Goal: Task Accomplishment & Management: Manage account settings

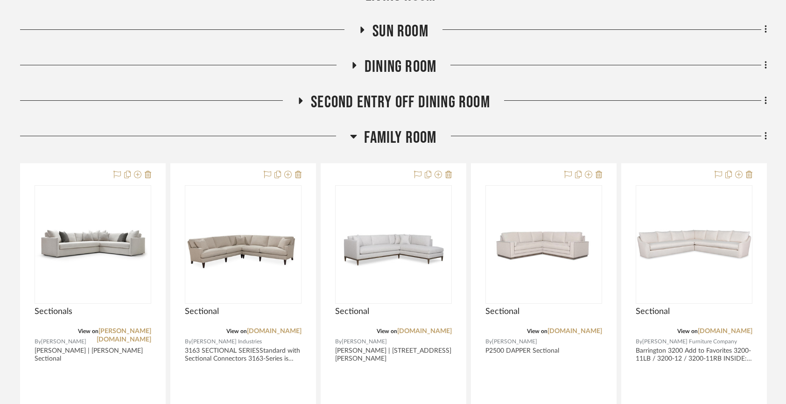
scroll to position [326, 0]
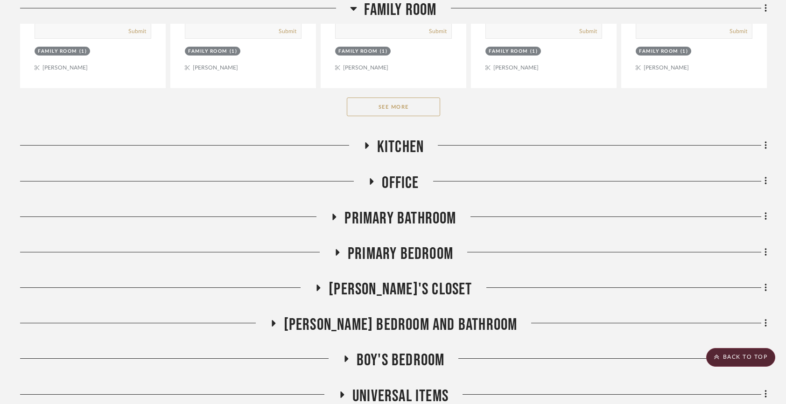
scroll to position [827, 0]
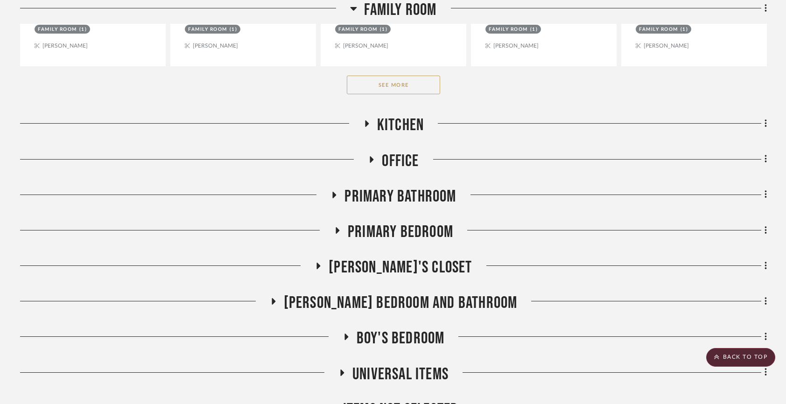
click at [416, 84] on button "See More" at bounding box center [393, 85] width 93 height 19
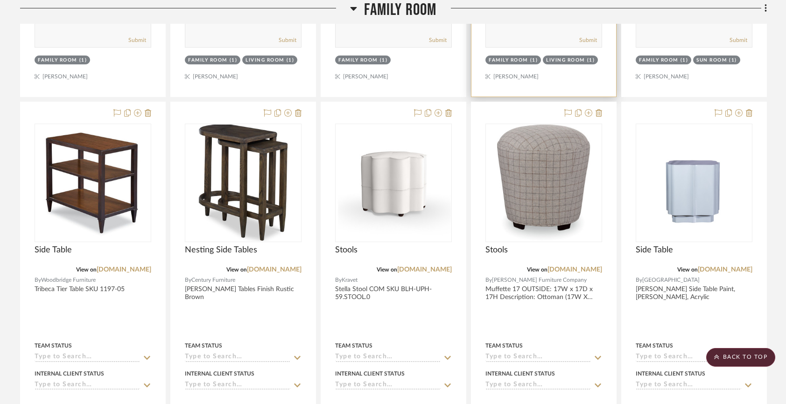
scroll to position [2111, 0]
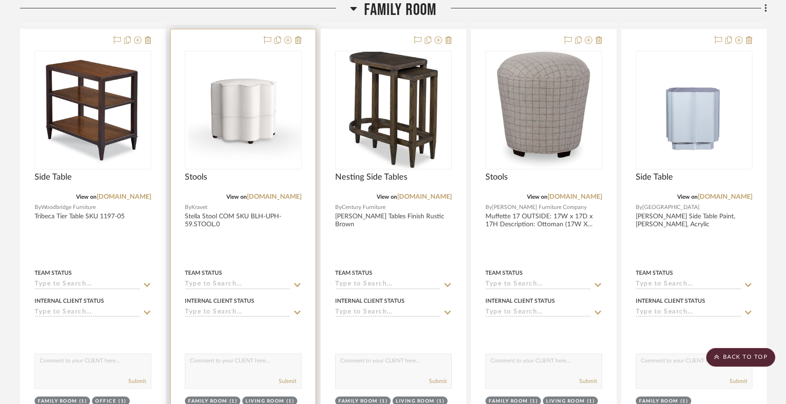
drag, startPoint x: 378, startPoint y: 170, endPoint x: 147, endPoint y: 162, distance: 230.3
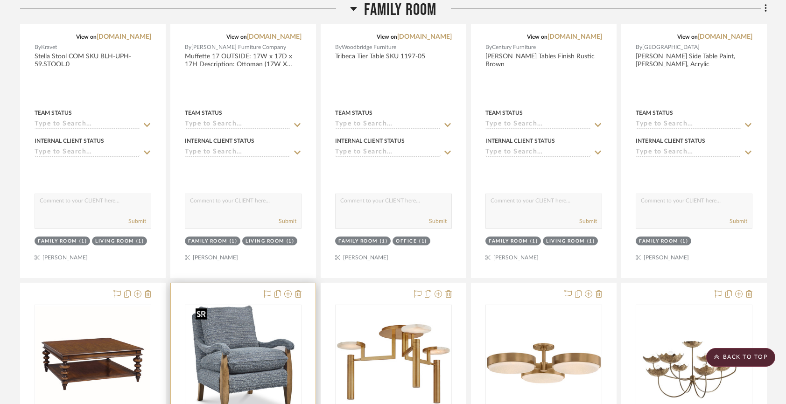
scroll to position [2310, 0]
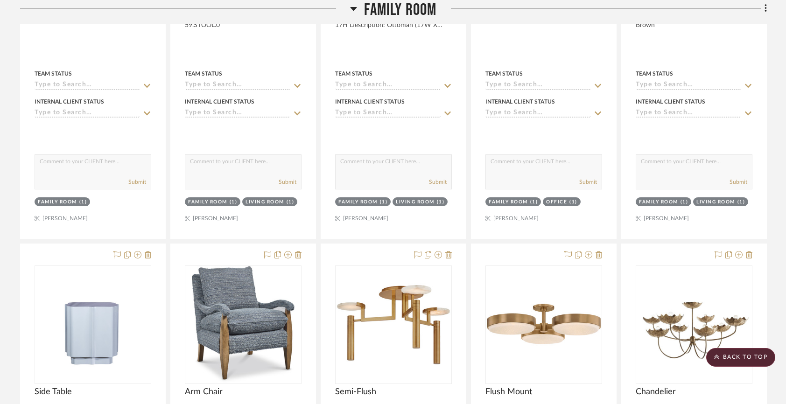
drag, startPoint x: 85, startPoint y: 254, endPoint x: 124, endPoint y: 113, distance: 145.7
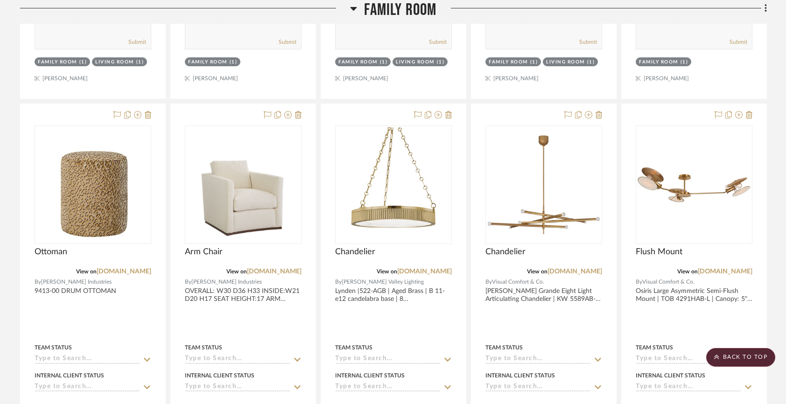
scroll to position [5756, 0]
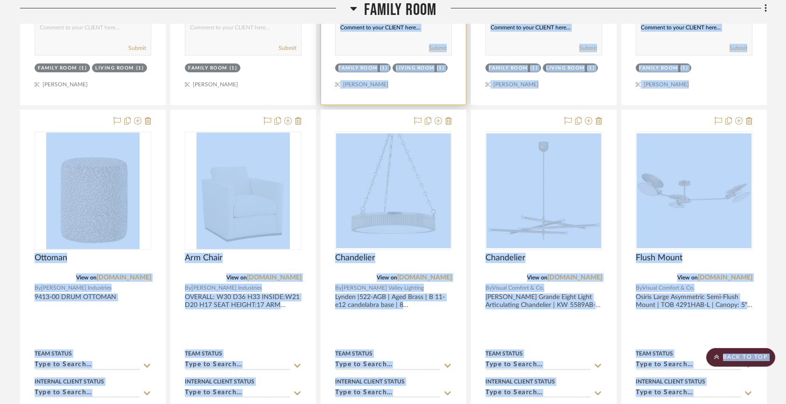
drag, startPoint x: 343, startPoint y: 113, endPoint x: 330, endPoint y: 45, distance: 69.5
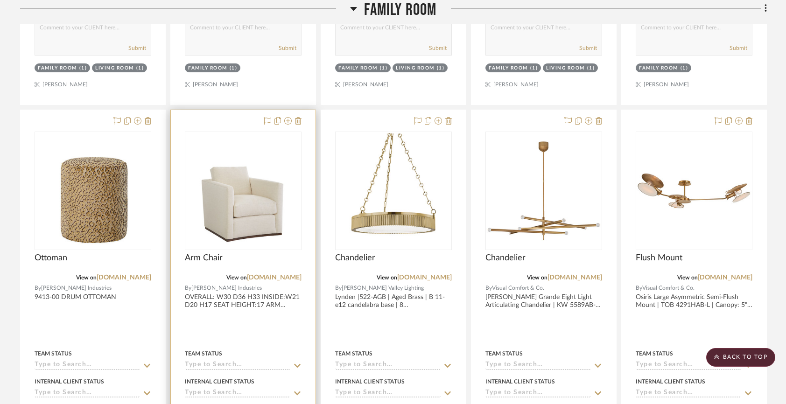
click at [309, 140] on div at bounding box center [243, 314] width 145 height 408
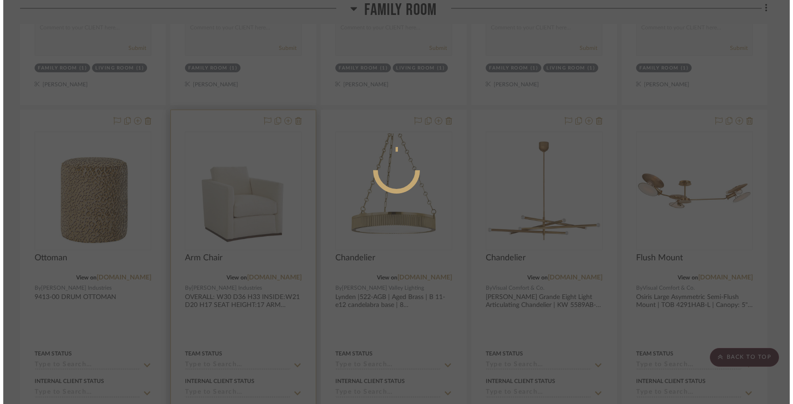
scroll to position [0, 0]
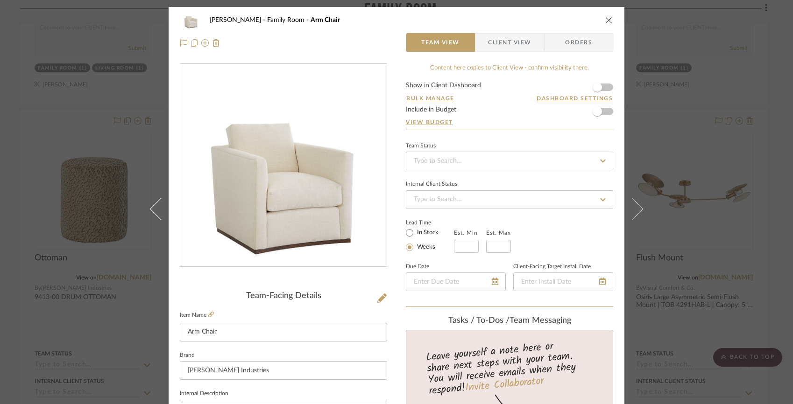
click at [683, 117] on div "Chorzempa Family Room Arm Chair Team View Client View Orders Team-Facing Detail…" at bounding box center [396, 202] width 793 height 404
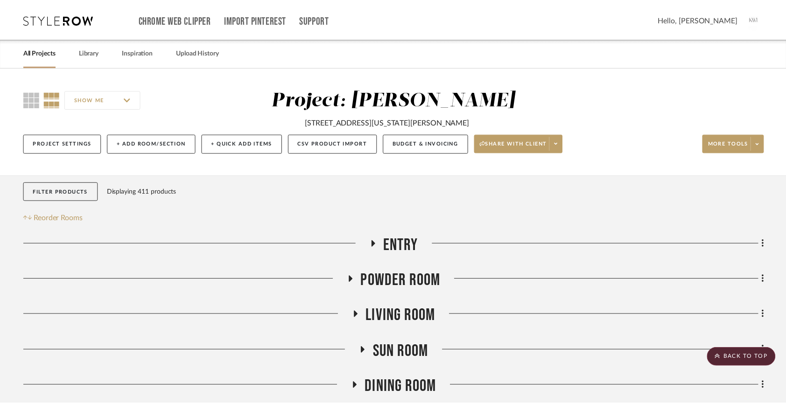
scroll to position [5756, 0]
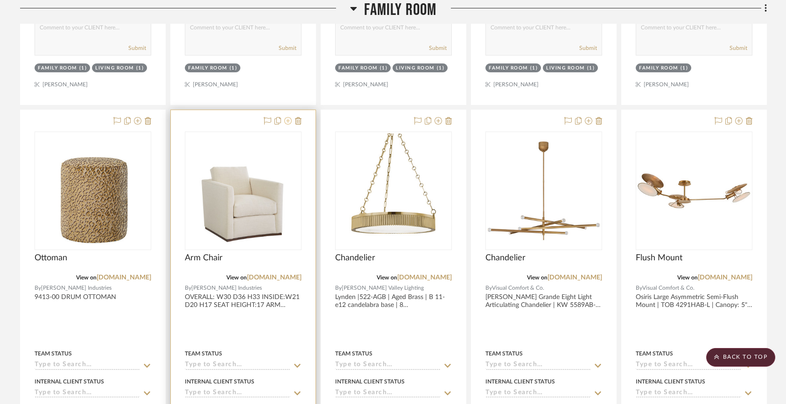
click at [287, 117] on icon at bounding box center [287, 120] width 7 height 7
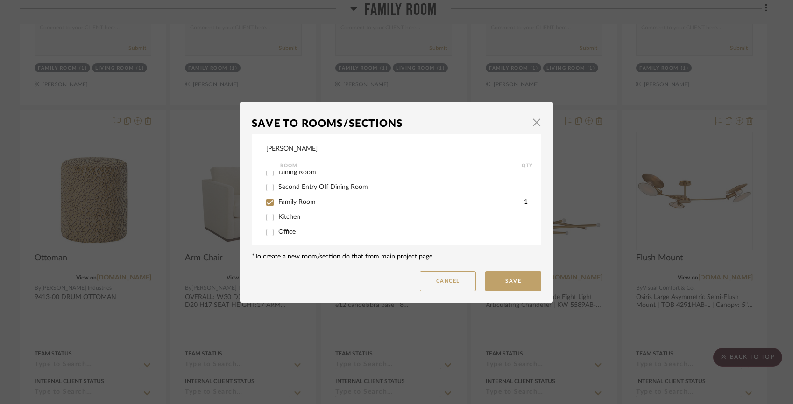
scroll to position [94, 0]
click at [278, 177] on span "Family Room" at bounding box center [296, 173] width 37 height 7
click at [277, 180] on input "Family Room" at bounding box center [269, 174] width 15 height 15
checkbox input "false"
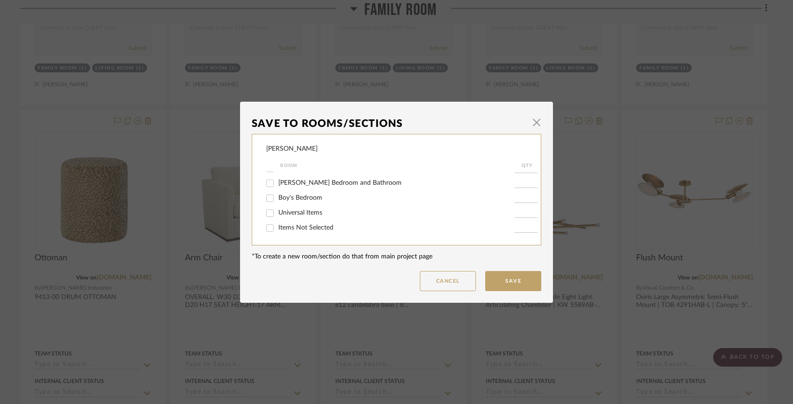
click at [298, 229] on span "Items Not Selected" at bounding box center [305, 228] width 55 height 7
click at [277, 229] on input "Items Not Selected" at bounding box center [269, 228] width 15 height 15
checkbox input "true"
type input "1"
click at [491, 285] on button "Save" at bounding box center [513, 281] width 56 height 20
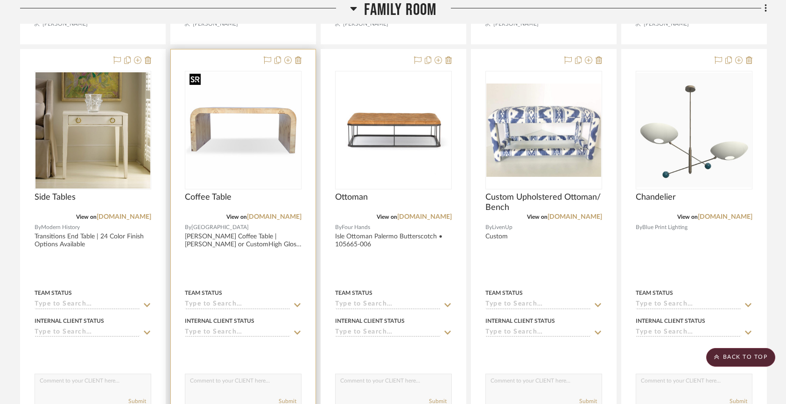
scroll to position [4156, 0]
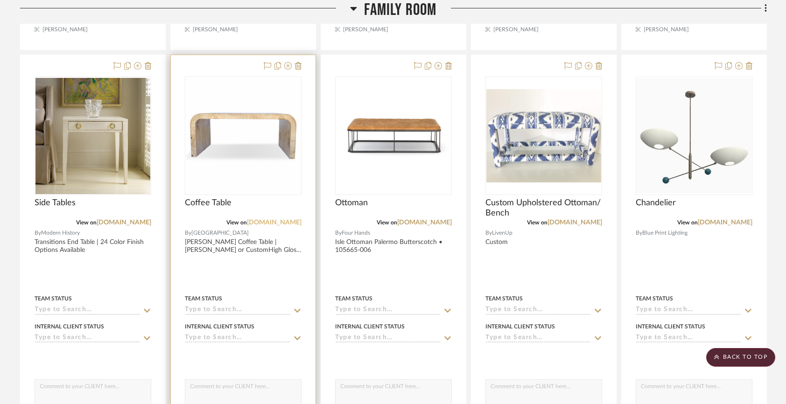
click at [277, 219] on link "[DOMAIN_NAME]" at bounding box center [274, 222] width 55 height 7
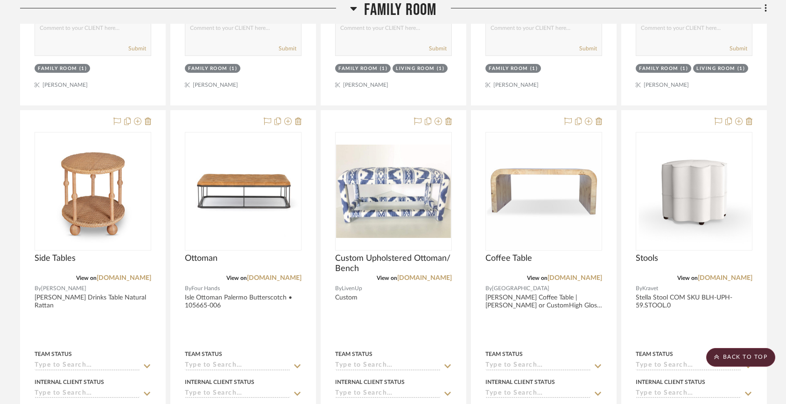
scroll to position [2077, 0]
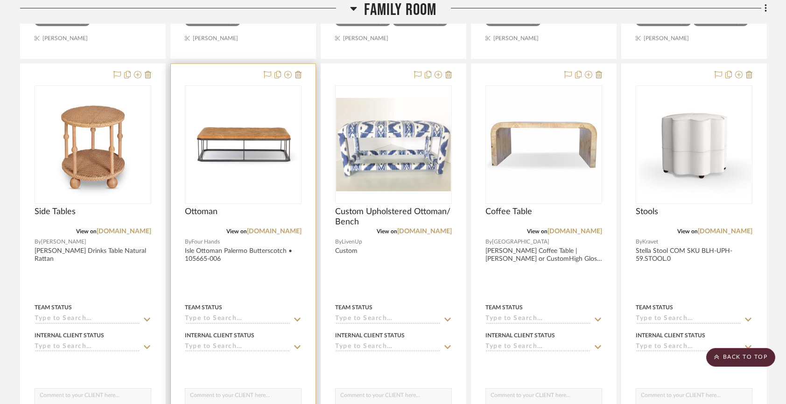
drag, startPoint x: 204, startPoint y: 76, endPoint x: 189, endPoint y: 76, distance: 14.9
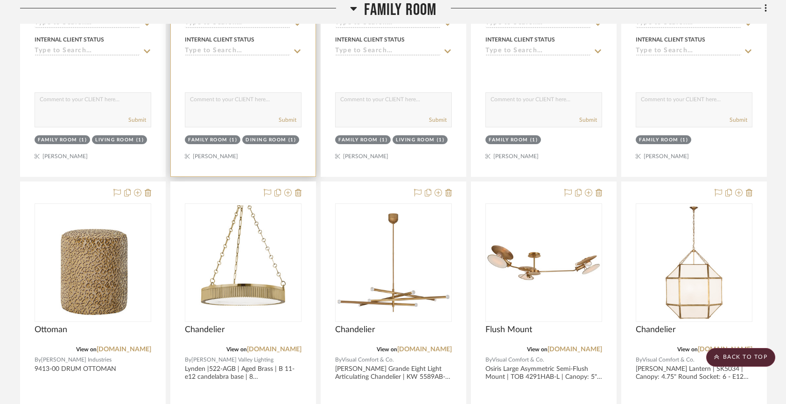
scroll to position [5695, 0]
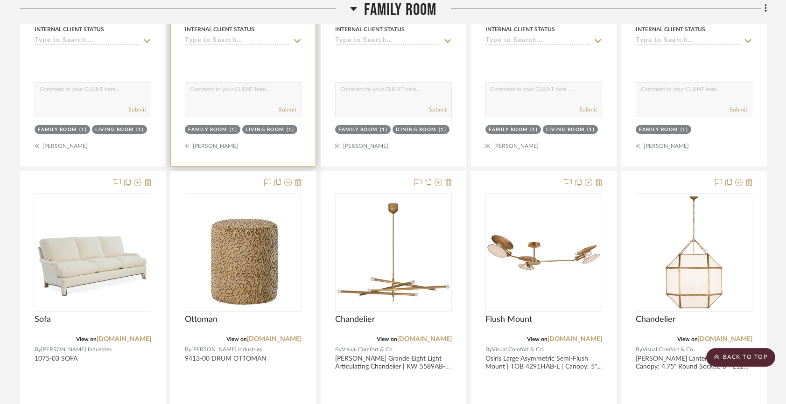
drag, startPoint x: 240, startPoint y: 176, endPoint x: 239, endPoint y: 104, distance: 72.4
drag, startPoint x: 227, startPoint y: 177, endPoint x: 230, endPoint y: 113, distance: 64.0
drag, startPoint x: 225, startPoint y: 176, endPoint x: 247, endPoint y: 57, distance: 121.2
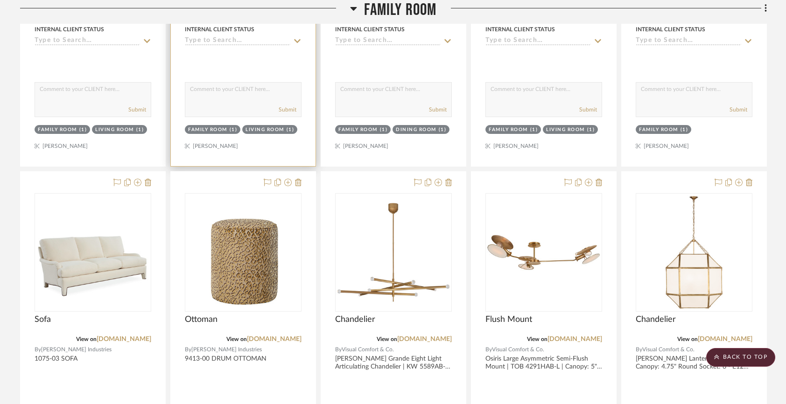
drag, startPoint x: 229, startPoint y: 180, endPoint x: 174, endPoint y: 117, distance: 83.4
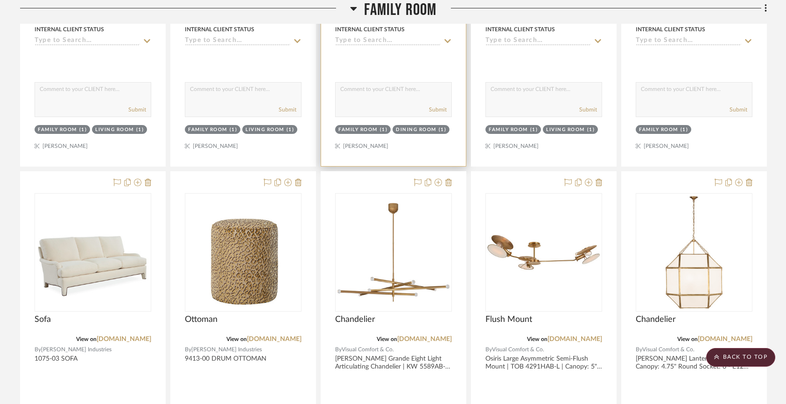
drag, startPoint x: 383, startPoint y: 180, endPoint x: 380, endPoint y: 109, distance: 71.5
drag, startPoint x: 381, startPoint y: 182, endPoint x: 380, endPoint y: 112, distance: 69.1
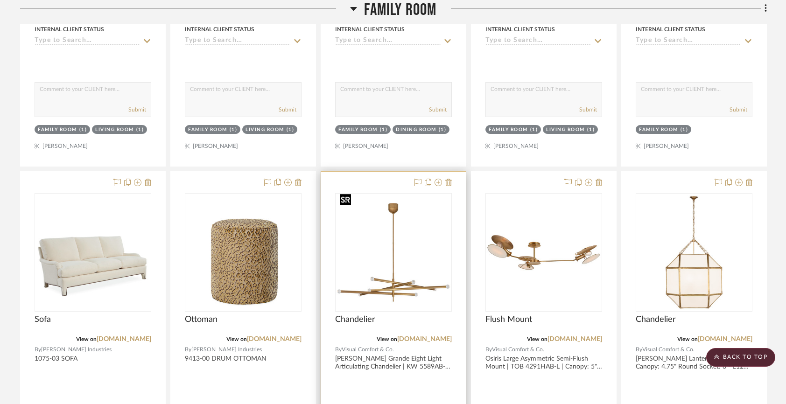
scroll to position [5641, 0]
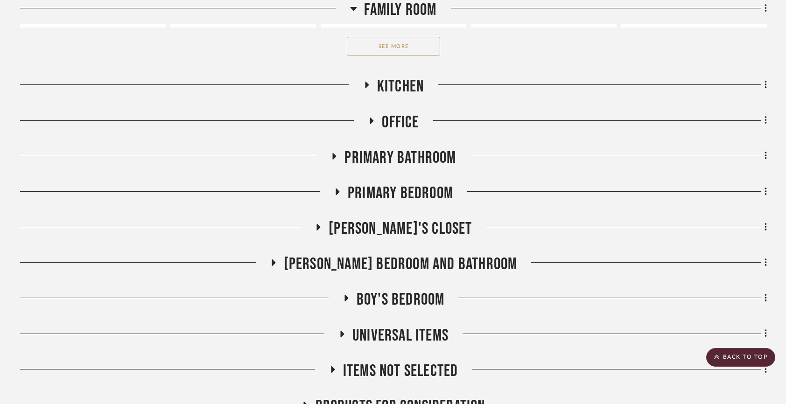
scroll to position [867, 0]
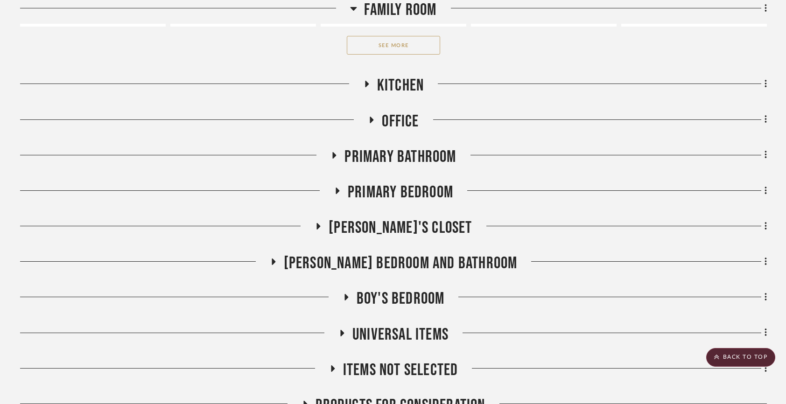
click at [378, 52] on button "See More" at bounding box center [393, 45] width 93 height 19
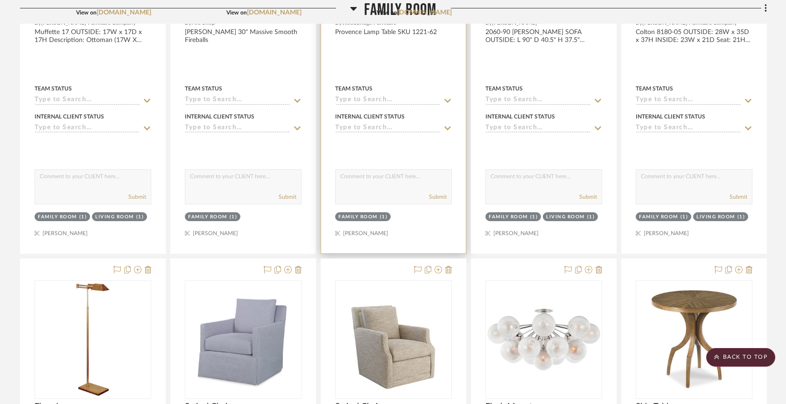
scroll to position [3947, 0]
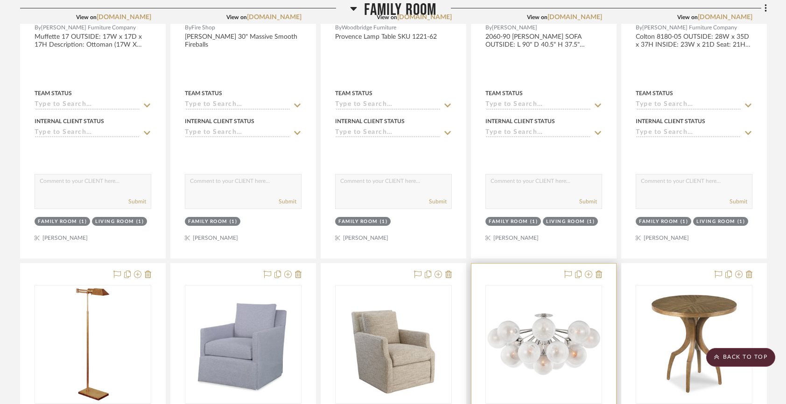
drag, startPoint x: 503, startPoint y: 275, endPoint x: 477, endPoint y: 100, distance: 177.4
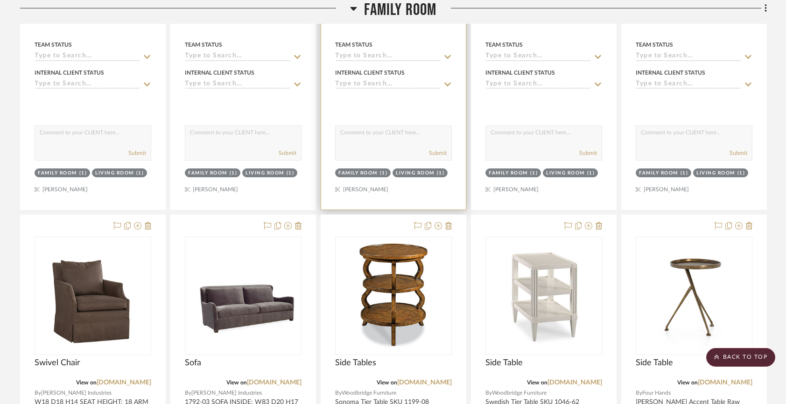
scroll to position [4407, 0]
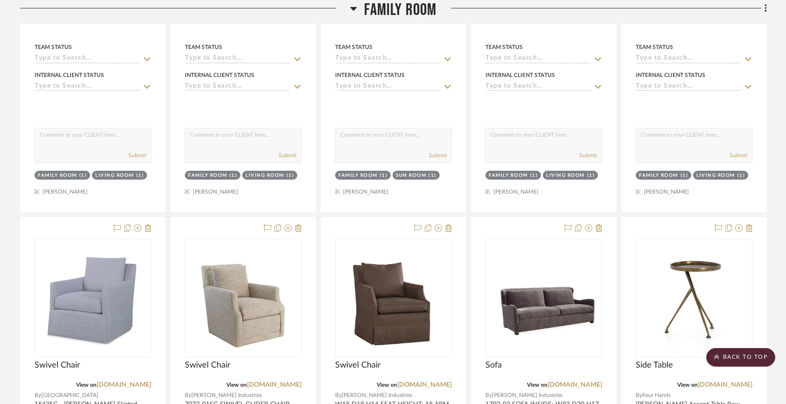
drag, startPoint x: 502, startPoint y: 222, endPoint x: 443, endPoint y: 123, distance: 115.5
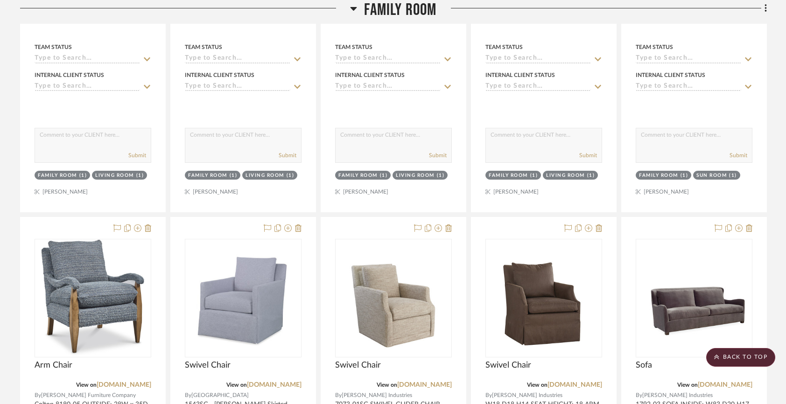
drag, startPoint x: 647, startPoint y: 224, endPoint x: 641, endPoint y: 221, distance: 6.1
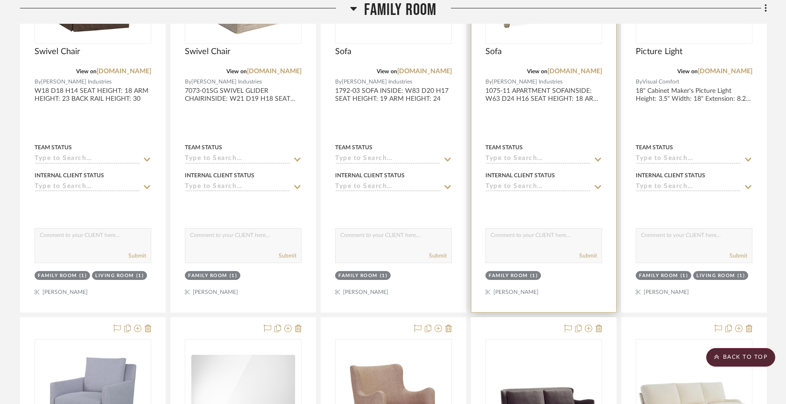
scroll to position [5162, 0]
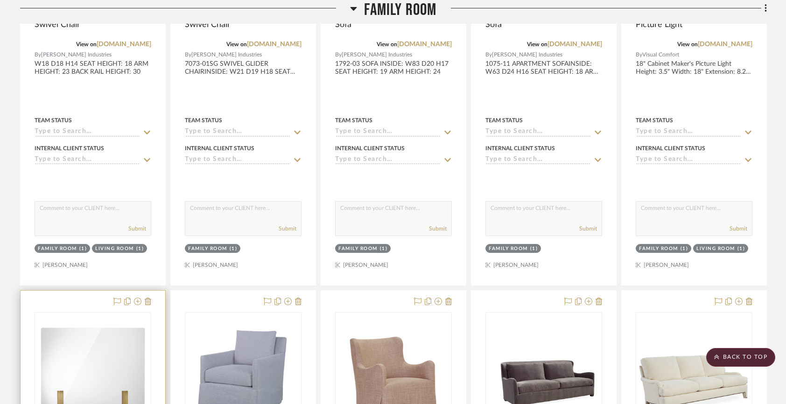
drag, startPoint x: 218, startPoint y: 299, endPoint x: 69, endPoint y: 290, distance: 149.2
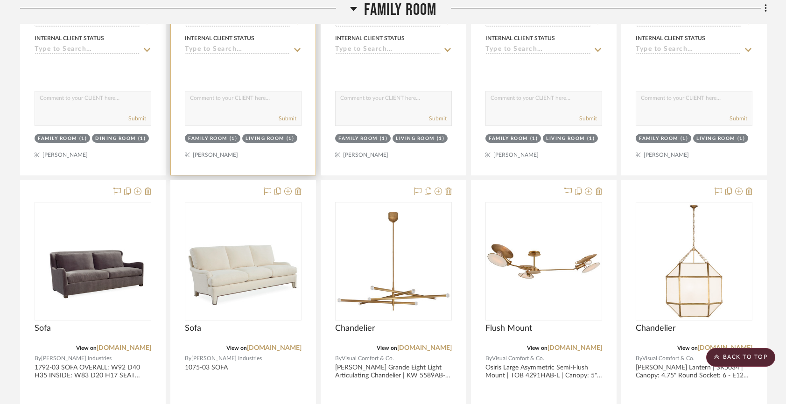
scroll to position [5681, 0]
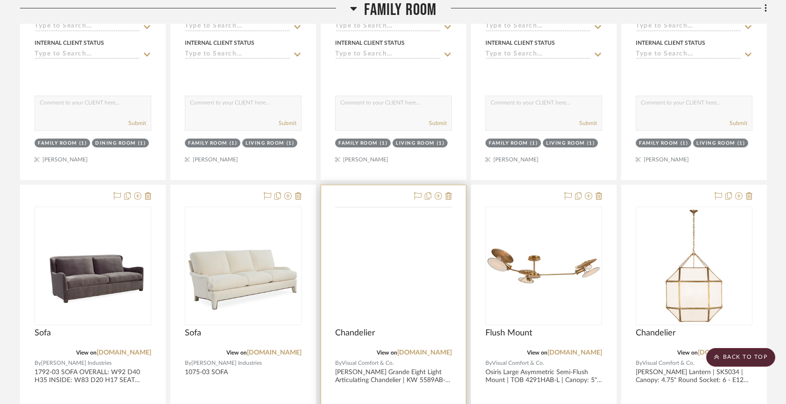
drag, startPoint x: 352, startPoint y: 192, endPoint x: 276, endPoint y: 85, distance: 131.6
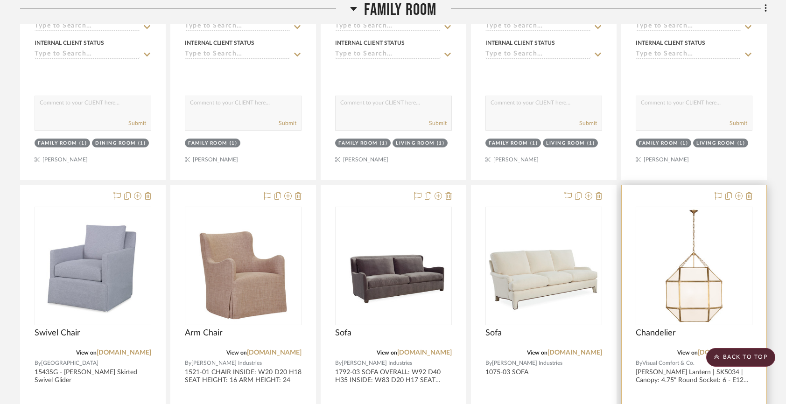
drag, startPoint x: 646, startPoint y: 190, endPoint x: 430, endPoint y: 85, distance: 239.6
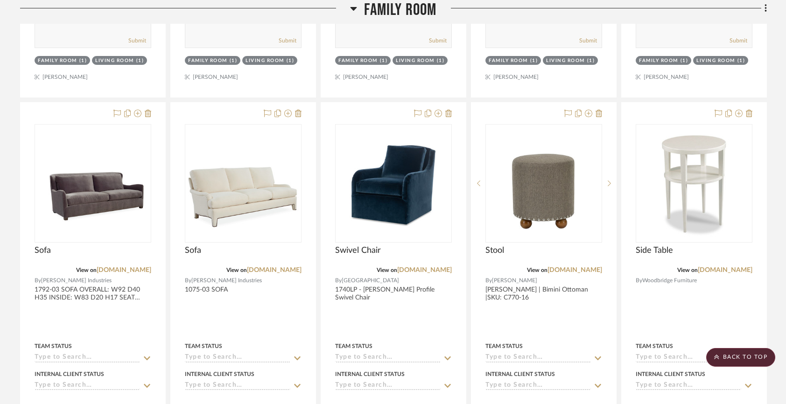
scroll to position [6171, 0]
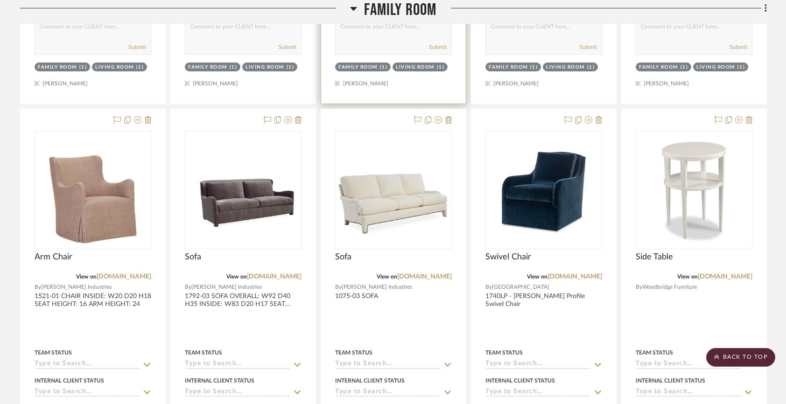
drag, startPoint x: 494, startPoint y: 118, endPoint x: 382, endPoint y: 64, distance: 124.0
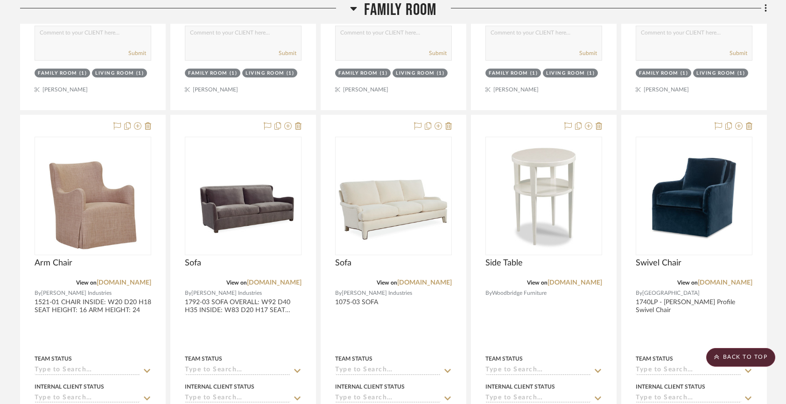
drag, startPoint x: 655, startPoint y: 119, endPoint x: 474, endPoint y: 63, distance: 189.1
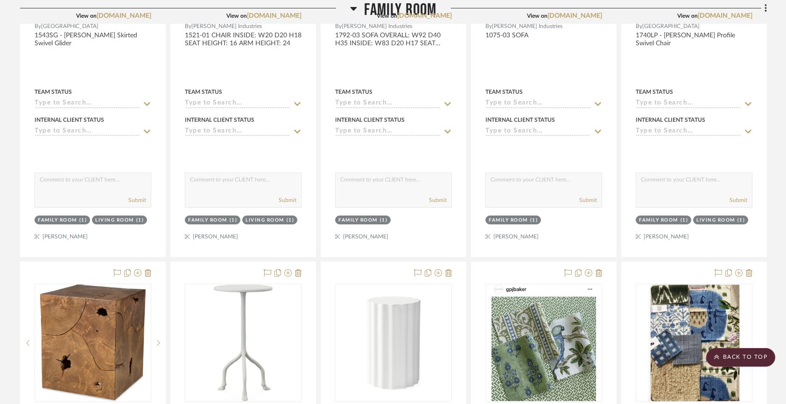
scroll to position [6447, 0]
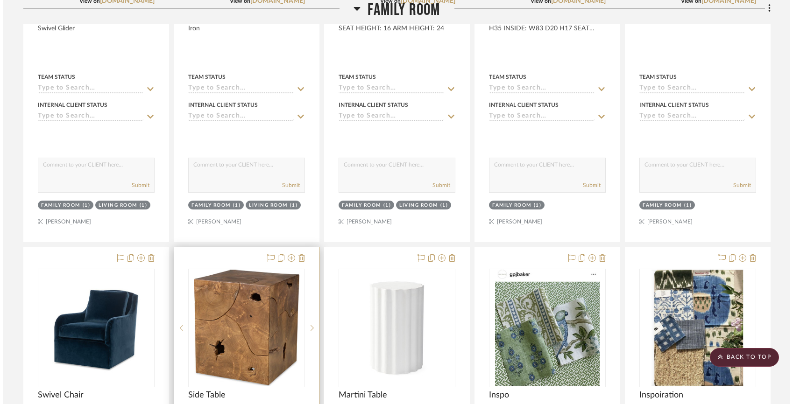
scroll to position [0, 0]
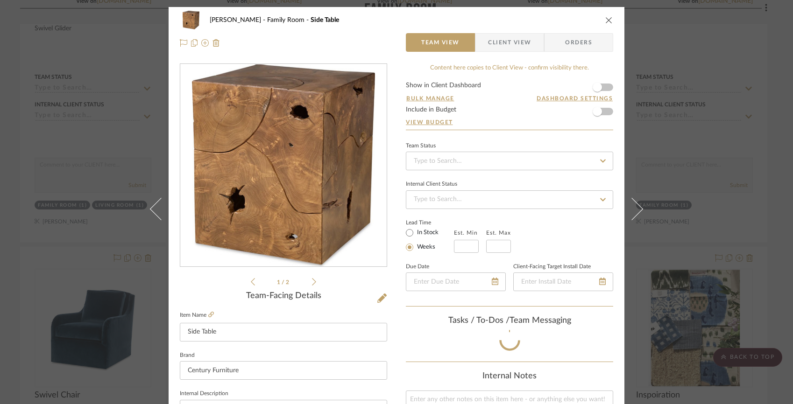
click at [211, 230] on div "Chorzempa Family Room Side Table Team View Client View Orders 1 / 2 Team-Facing…" at bounding box center [396, 202] width 793 height 404
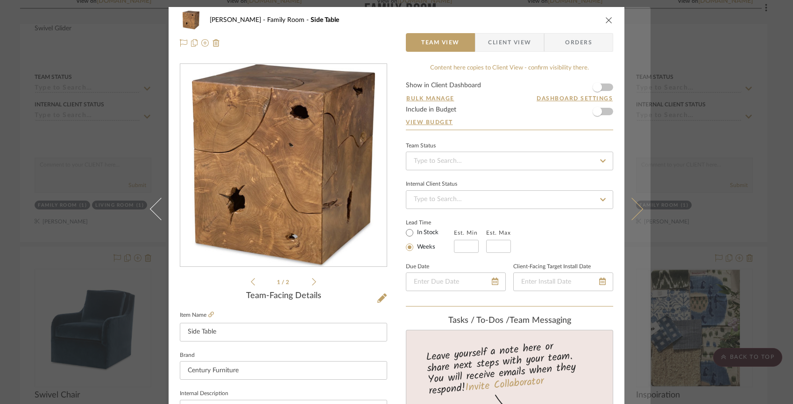
click at [644, 150] on button at bounding box center [637, 209] width 26 height 404
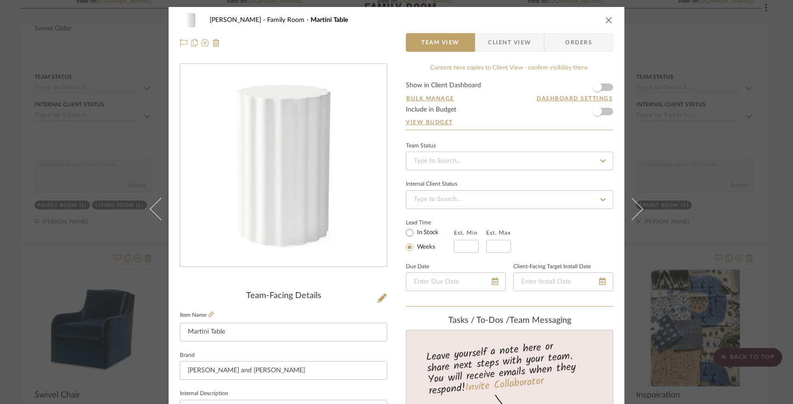
click at [52, 136] on div "Chorzempa Family Room Martini Table Team View Client View Orders Team-Facing De…" at bounding box center [396, 202] width 793 height 404
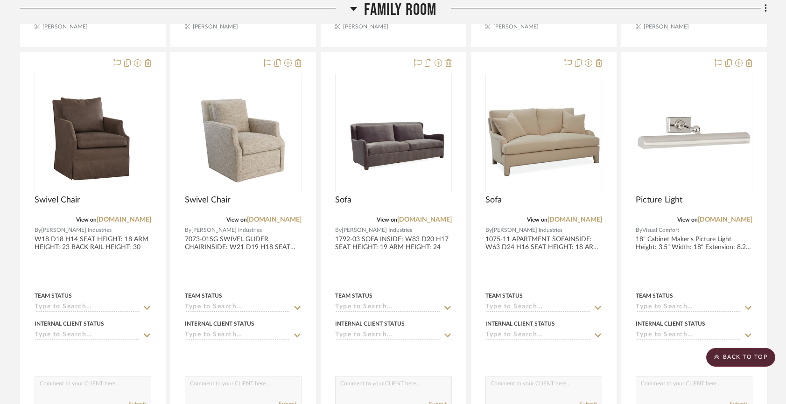
scroll to position [4987, 0]
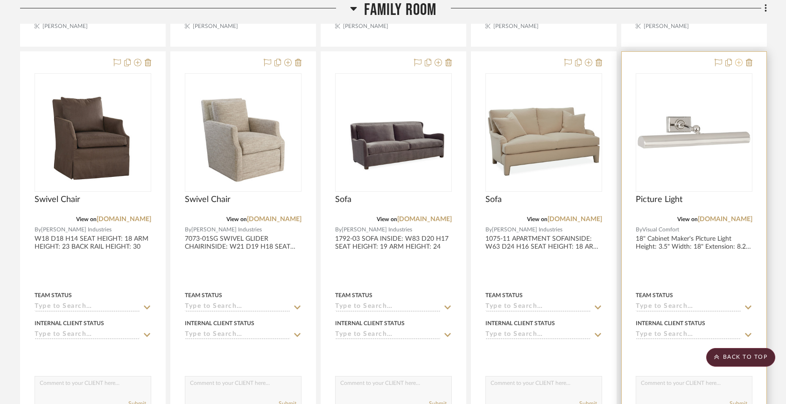
click at [739, 59] on icon at bounding box center [738, 62] width 7 height 7
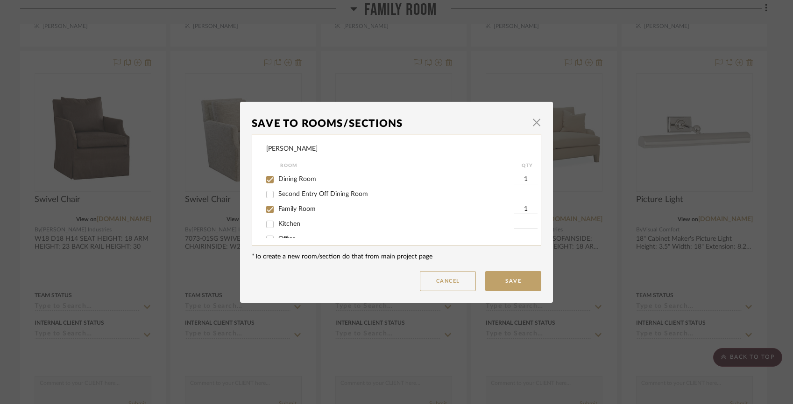
scroll to position [61, 0]
click at [284, 209] on span "Family Room" at bounding box center [296, 207] width 37 height 7
click at [277, 209] on input "Family Room" at bounding box center [269, 207] width 15 height 15
checkbox input "false"
click at [511, 280] on button "Save" at bounding box center [513, 281] width 56 height 20
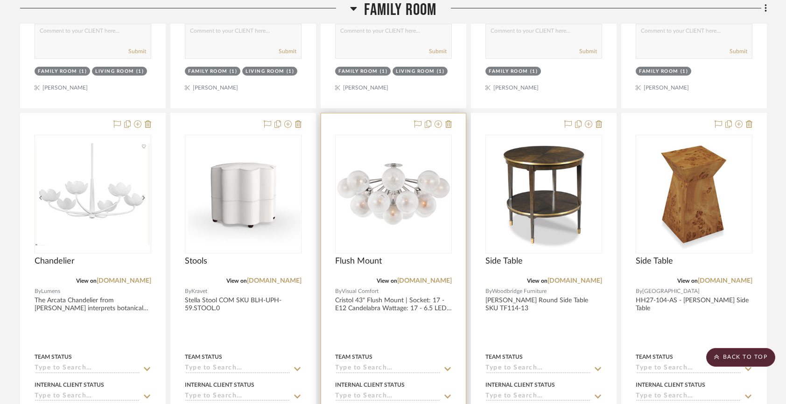
scroll to position [3255, 0]
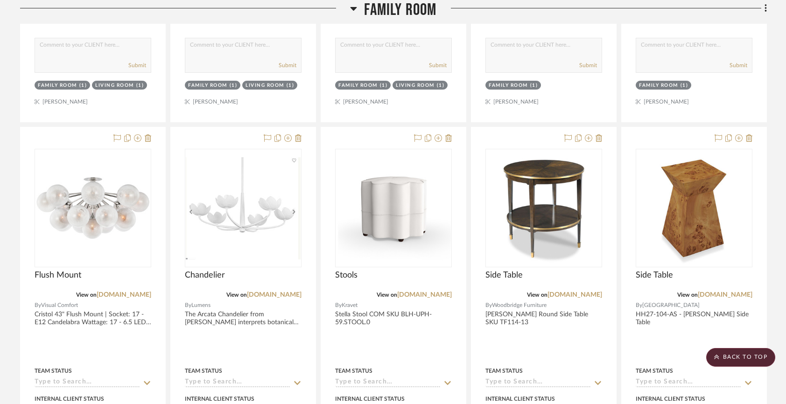
drag, startPoint x: 377, startPoint y: 132, endPoint x: 154, endPoint y: 139, distance: 222.8
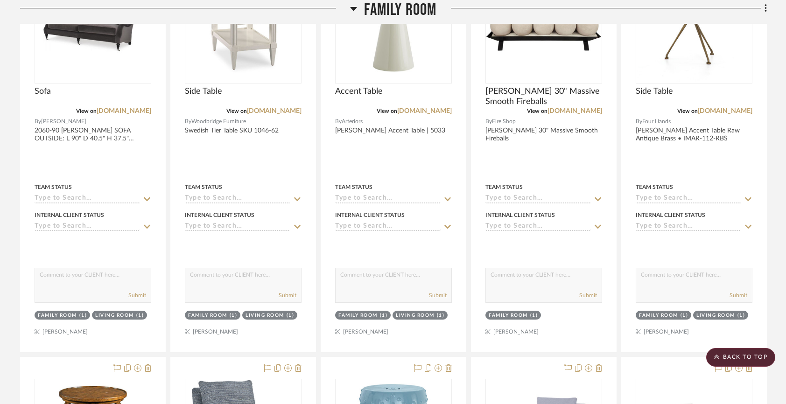
scroll to position [4268, 0]
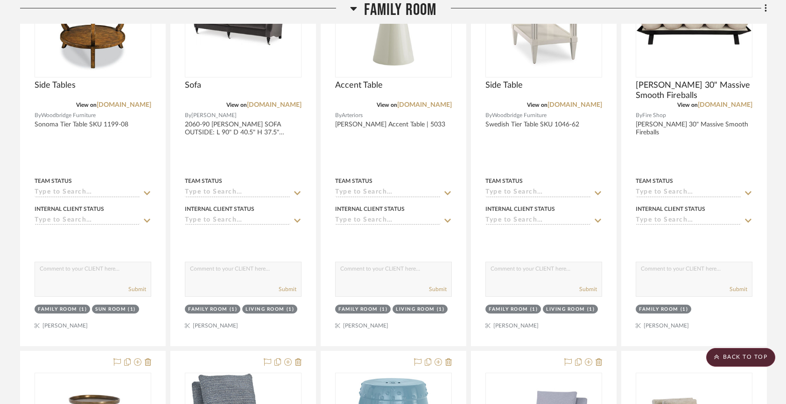
drag, startPoint x: 68, startPoint y: 364, endPoint x: 151, endPoint y: 141, distance: 237.9
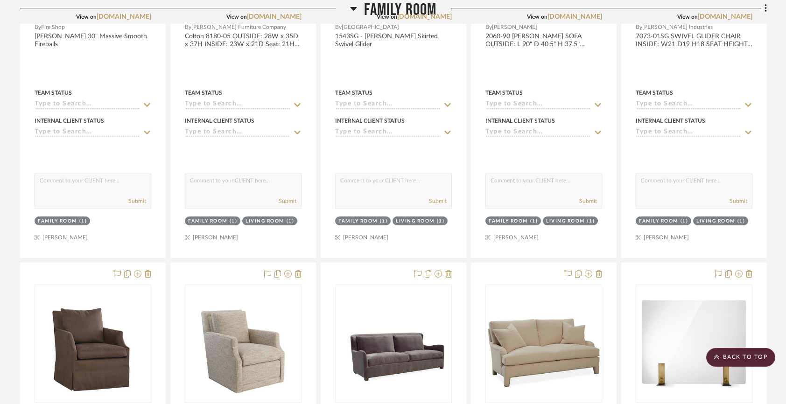
scroll to position [4809, 0]
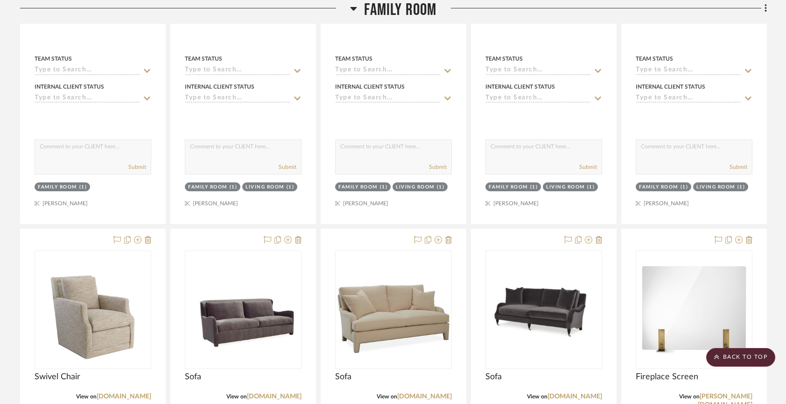
drag, startPoint x: 545, startPoint y: 212, endPoint x: 492, endPoint y: 342, distance: 139.9
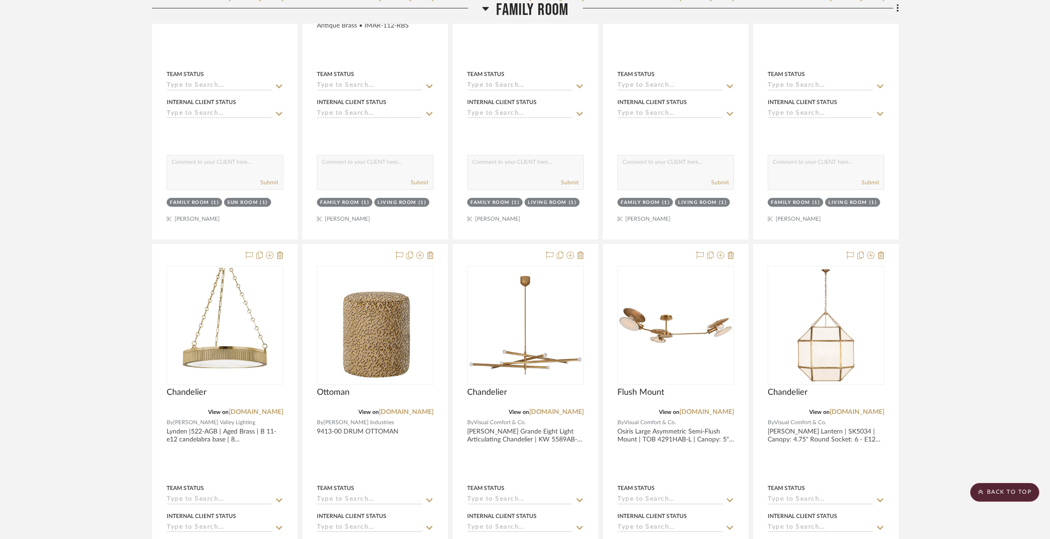
scroll to position [4380, 0]
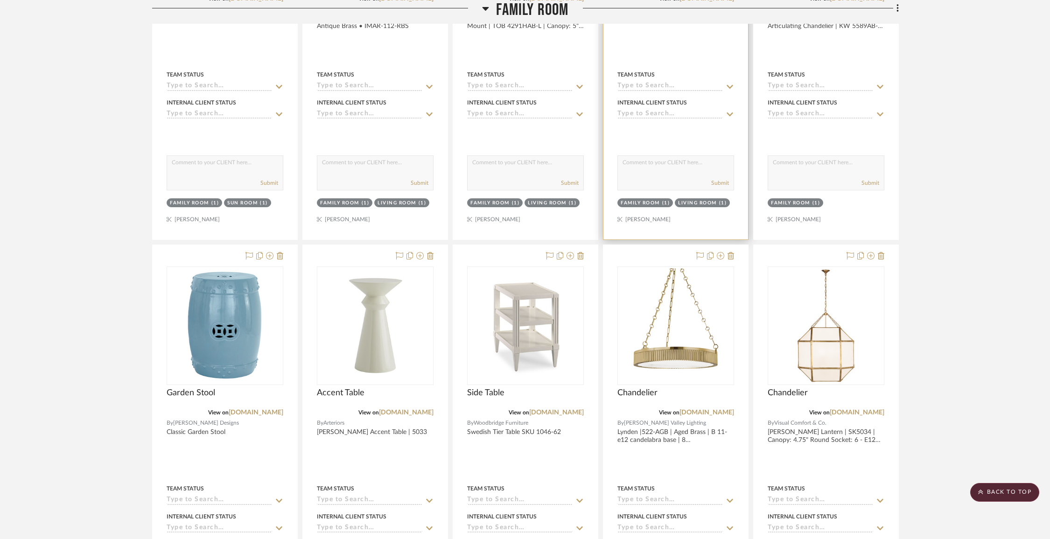
drag, startPoint x: 643, startPoint y: 250, endPoint x: 632, endPoint y: 154, distance: 95.8
drag, startPoint x: 660, startPoint y: 249, endPoint x: 643, endPoint y: 133, distance: 117.5
drag, startPoint x: 668, startPoint y: 243, endPoint x: 635, endPoint y: 113, distance: 133.9
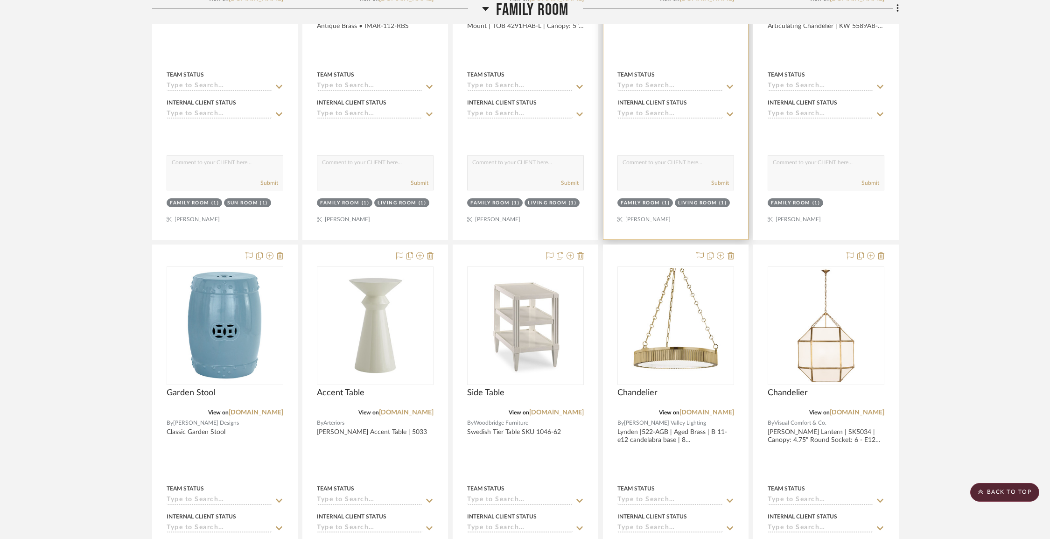
drag, startPoint x: 787, startPoint y: 248, endPoint x: 655, endPoint y: 101, distance: 197.6
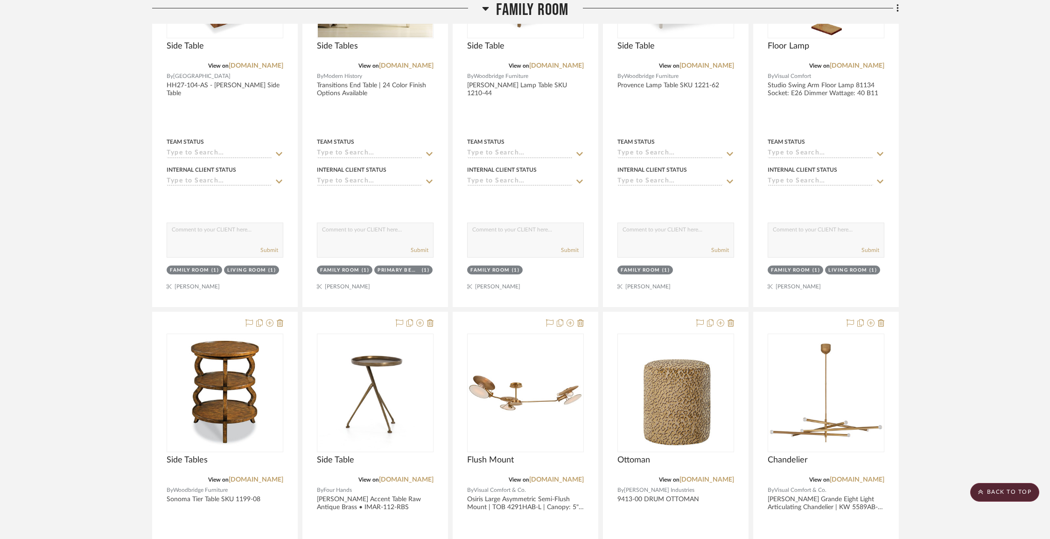
scroll to position [3816, 0]
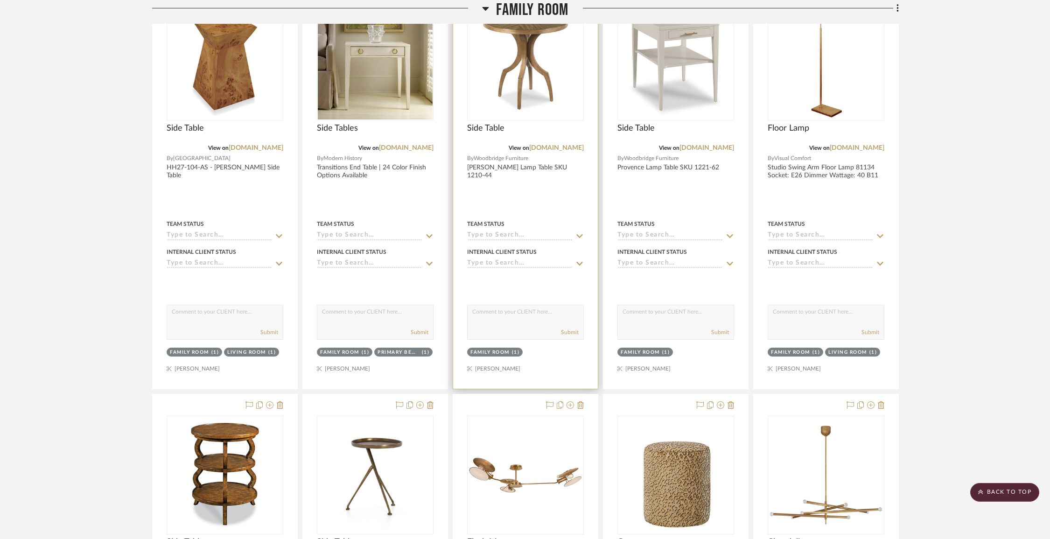
drag, startPoint x: 508, startPoint y: 383, endPoint x: 517, endPoint y: 221, distance: 162.6
click at [517, 222] on div "Console Table View on ballarddesigns.com By Ballard Designs Capri Console Team …" at bounding box center [525, 185] width 747 height 7034
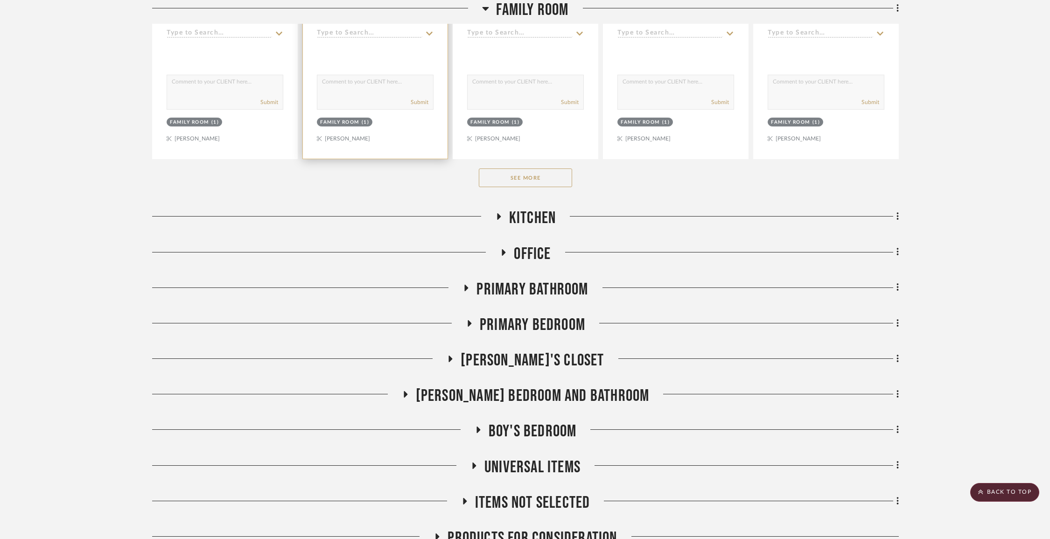
scroll to position [773, 0]
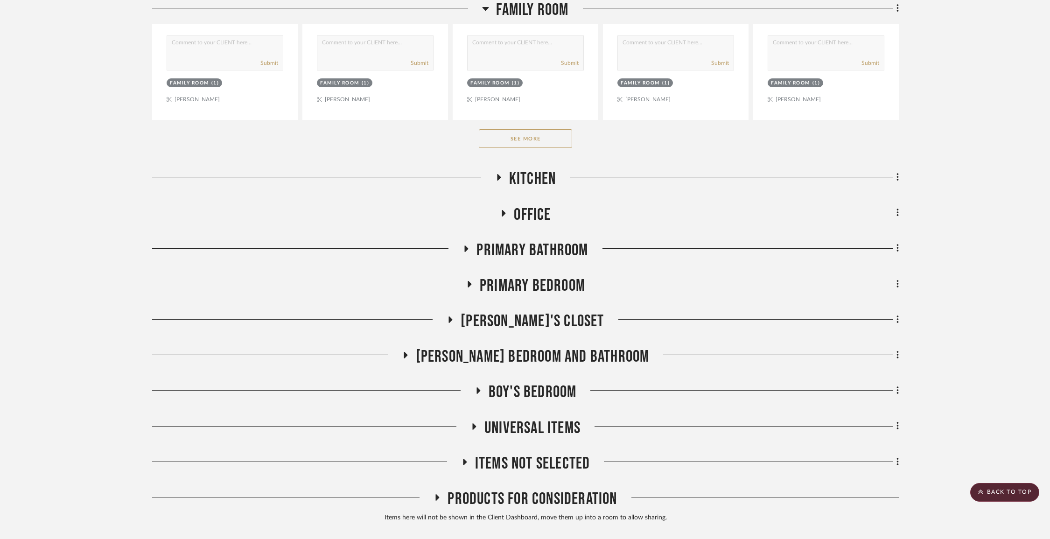
click at [501, 140] on button "See More" at bounding box center [525, 138] width 93 height 19
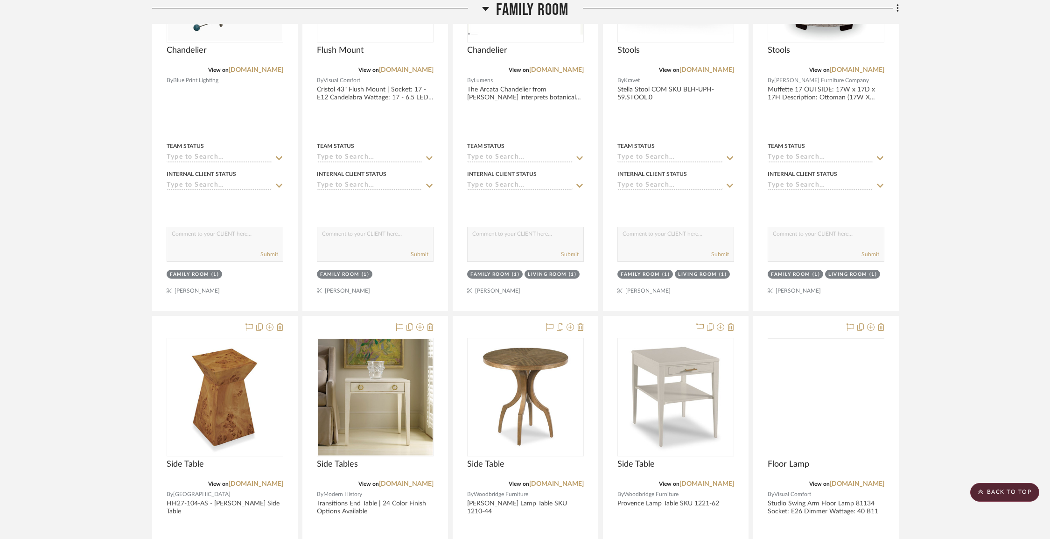
scroll to position [3484, 0]
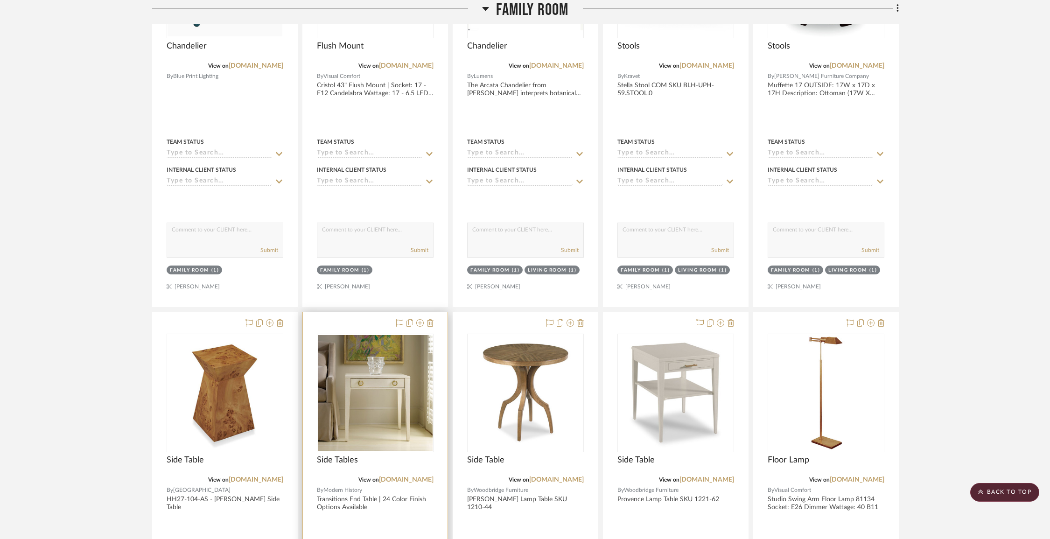
drag, startPoint x: 344, startPoint y: 317, endPoint x: 344, endPoint y: 169, distance: 148.0
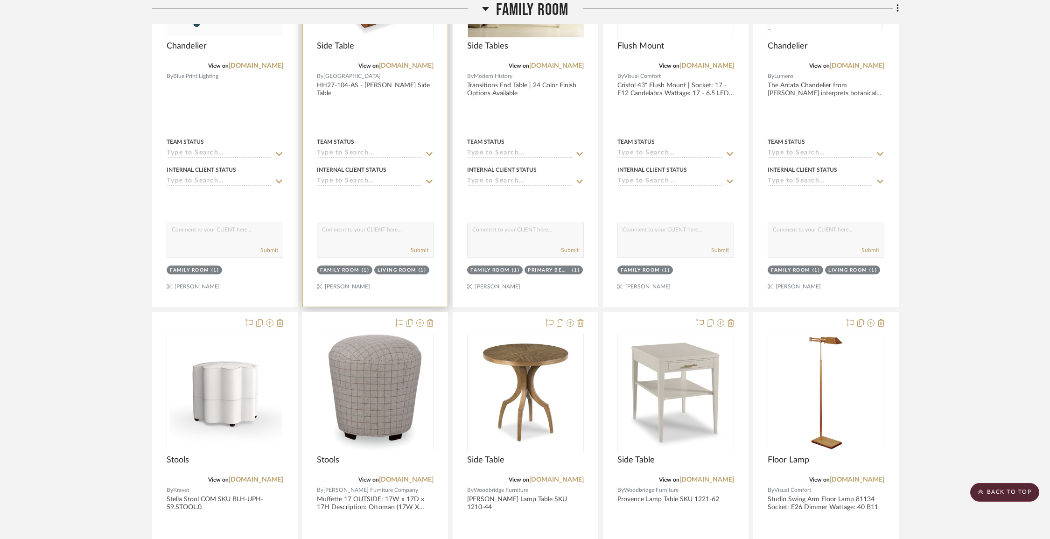
click at [444, 211] on div at bounding box center [375, 102] width 145 height 408
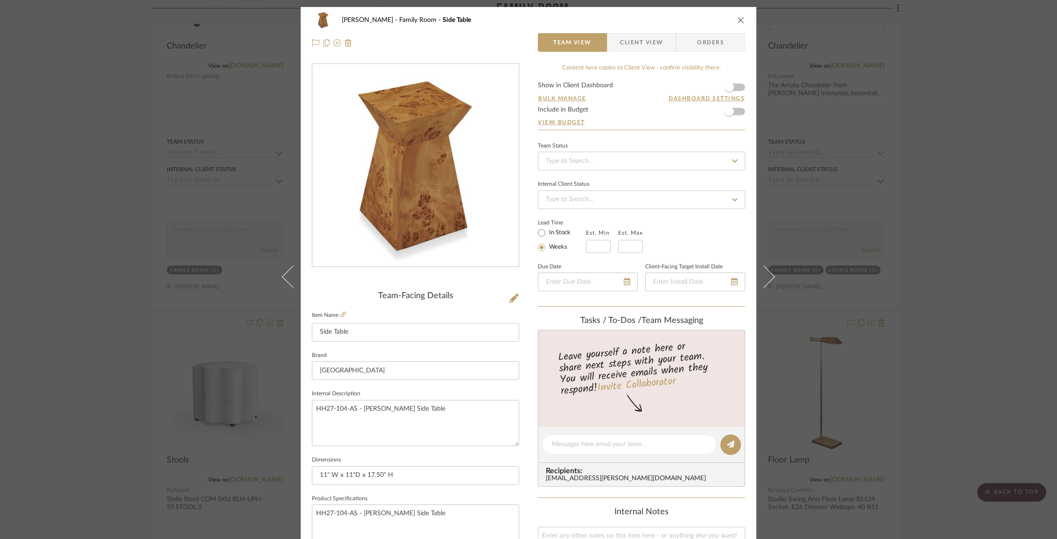
click at [879, 267] on div "Chorzempa Family Room Side Table Team View Client View Orders Team-Facing Detai…" at bounding box center [528, 269] width 1057 height 539
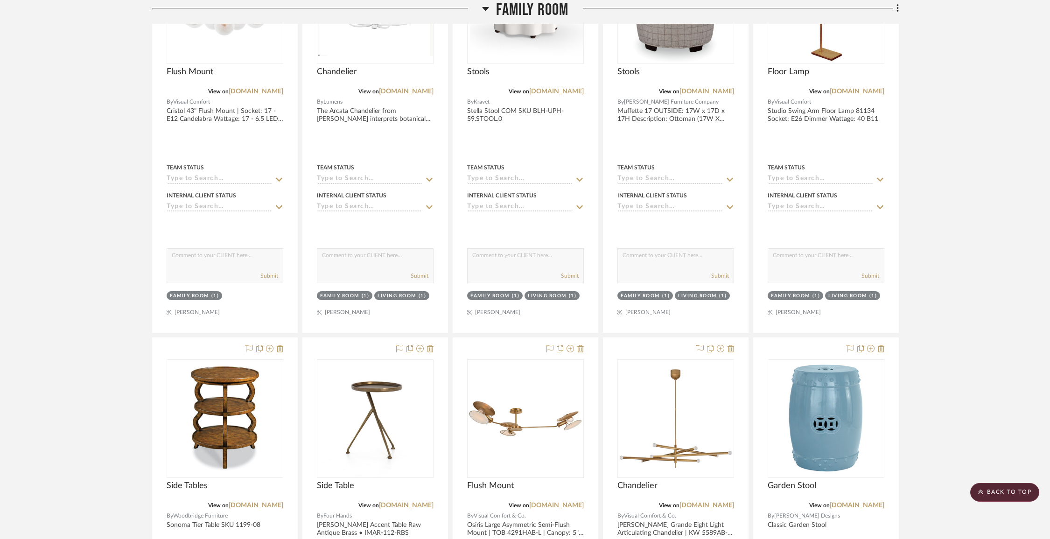
scroll to position [3895, 0]
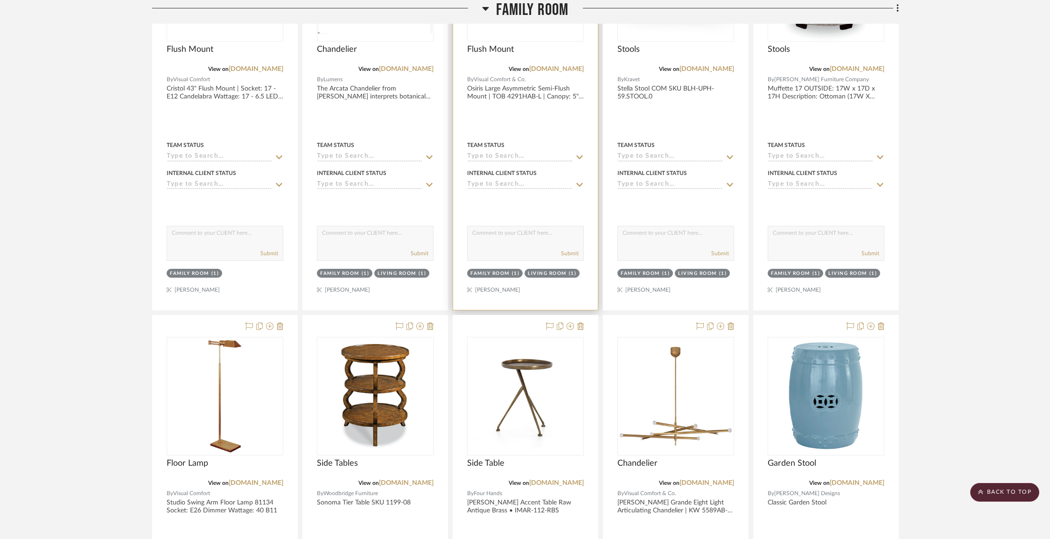
drag, startPoint x: 512, startPoint y: 316, endPoint x: 514, endPoint y: 149, distance: 167.1
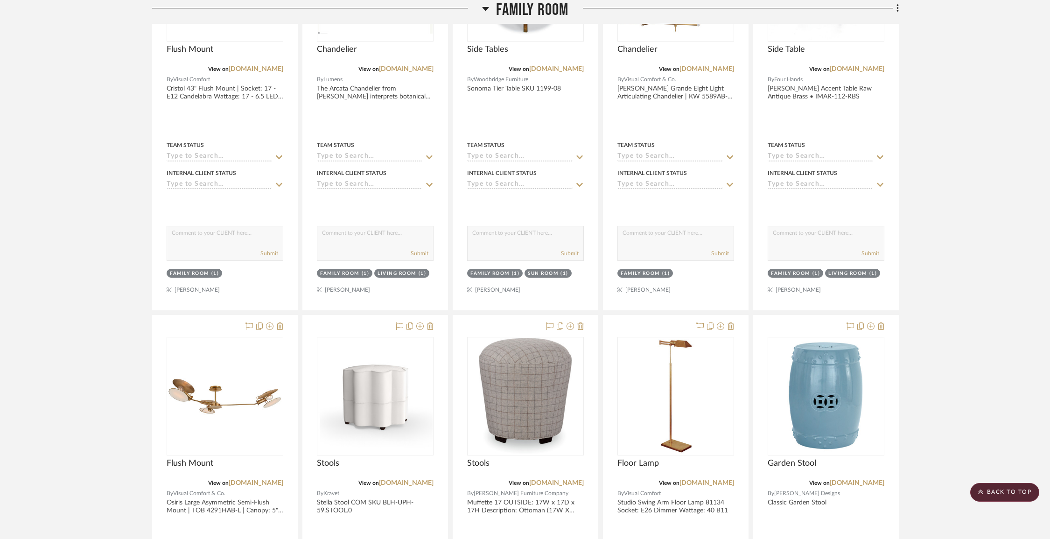
drag, startPoint x: 658, startPoint y: 321, endPoint x: 599, endPoint y: 136, distance: 194.6
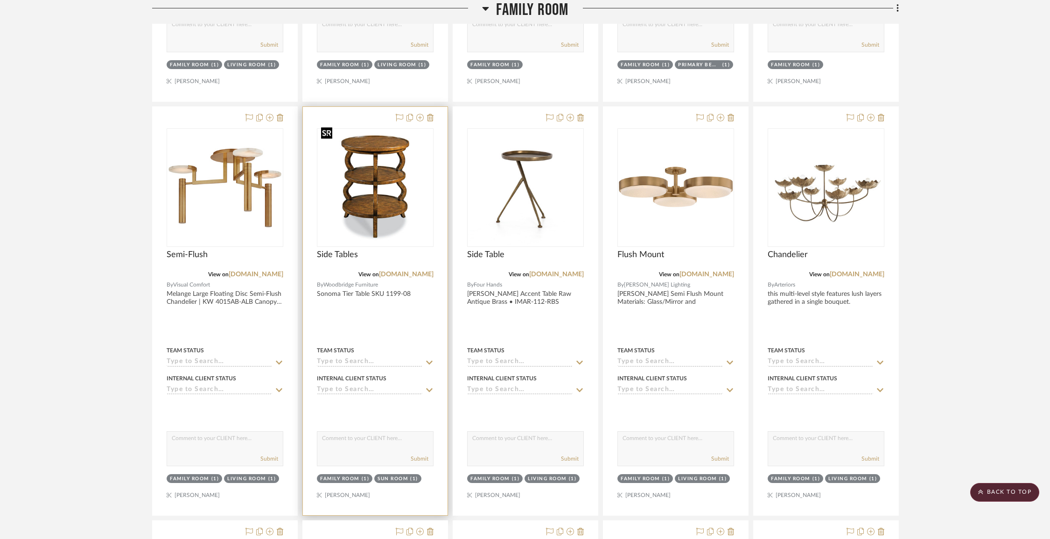
scroll to position [3283, 0]
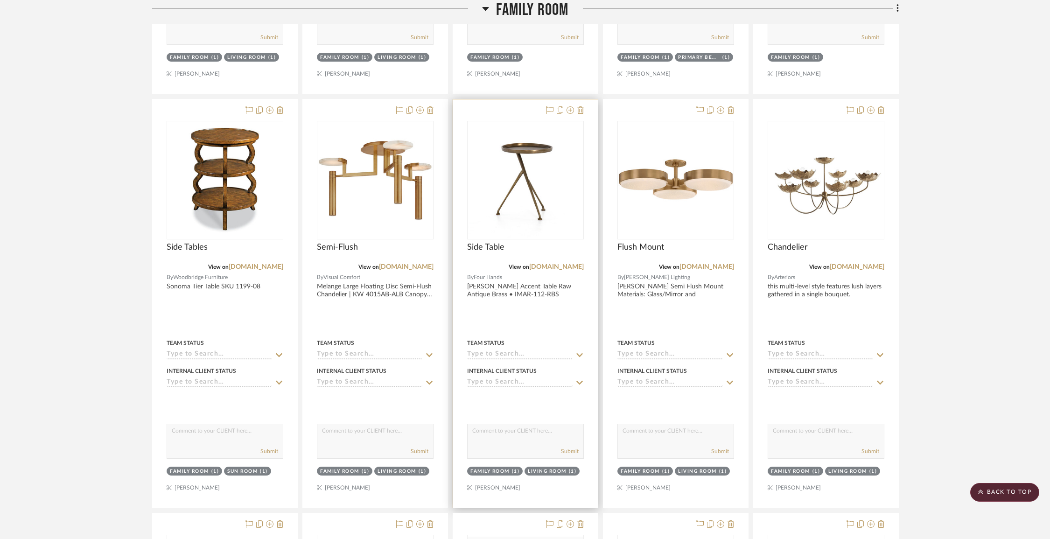
drag, startPoint x: 474, startPoint y: 105, endPoint x: 260, endPoint y: 107, distance: 214.3
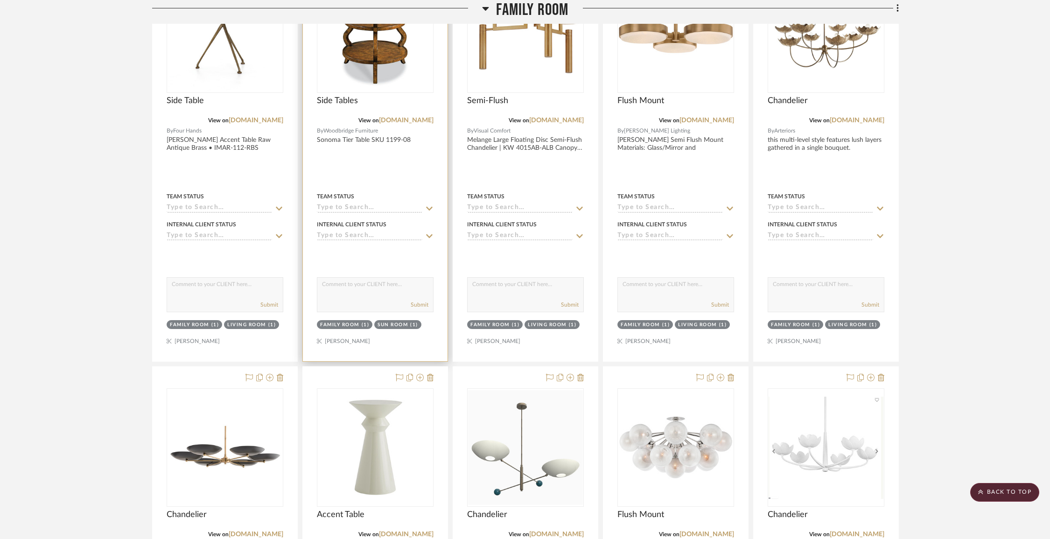
scroll to position [3465, 0]
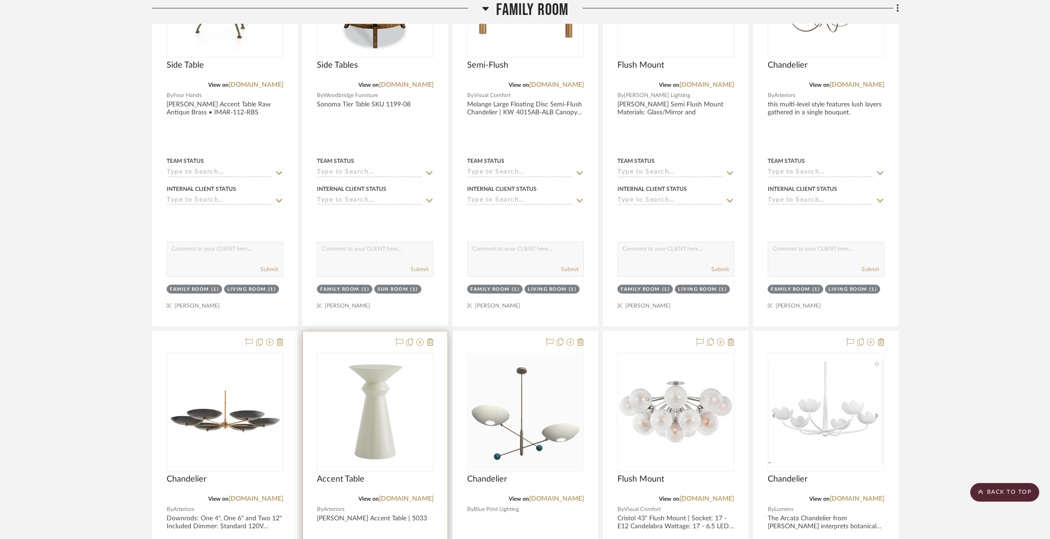
drag, startPoint x: 364, startPoint y: 337, endPoint x: 364, endPoint y: 331, distance: 5.1
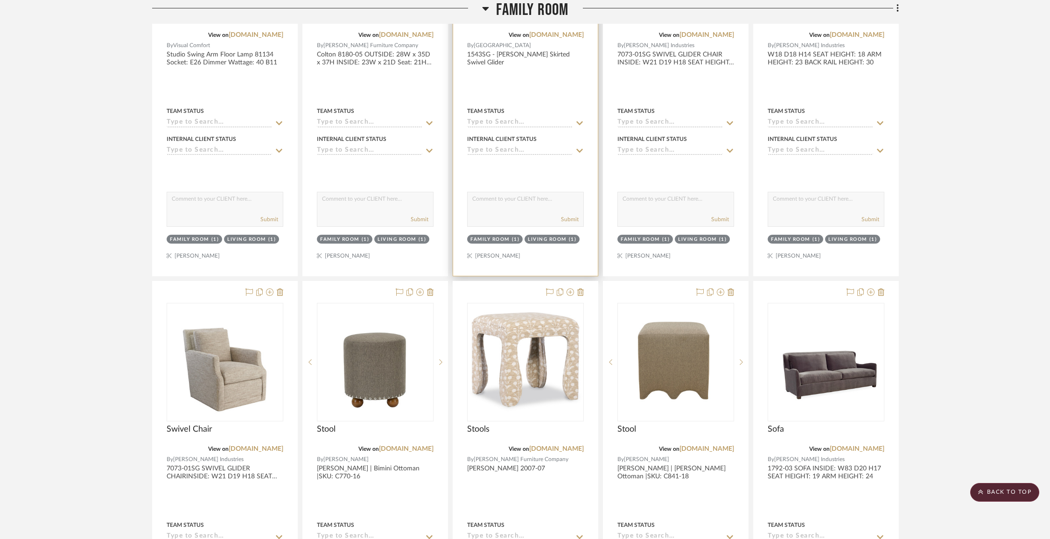
scroll to position [5176, 0]
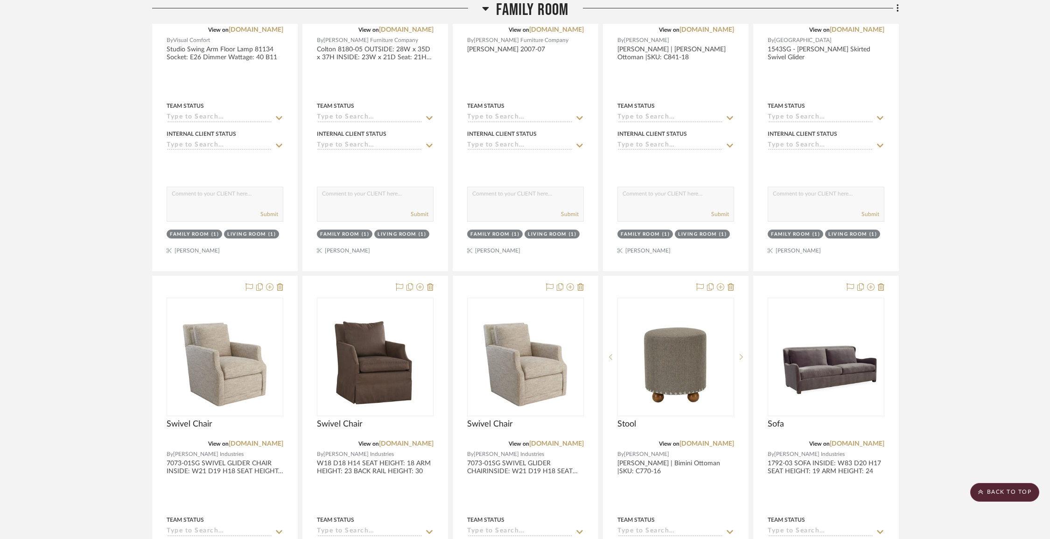
drag, startPoint x: 646, startPoint y: 275, endPoint x: 640, endPoint y: 110, distance: 164.9
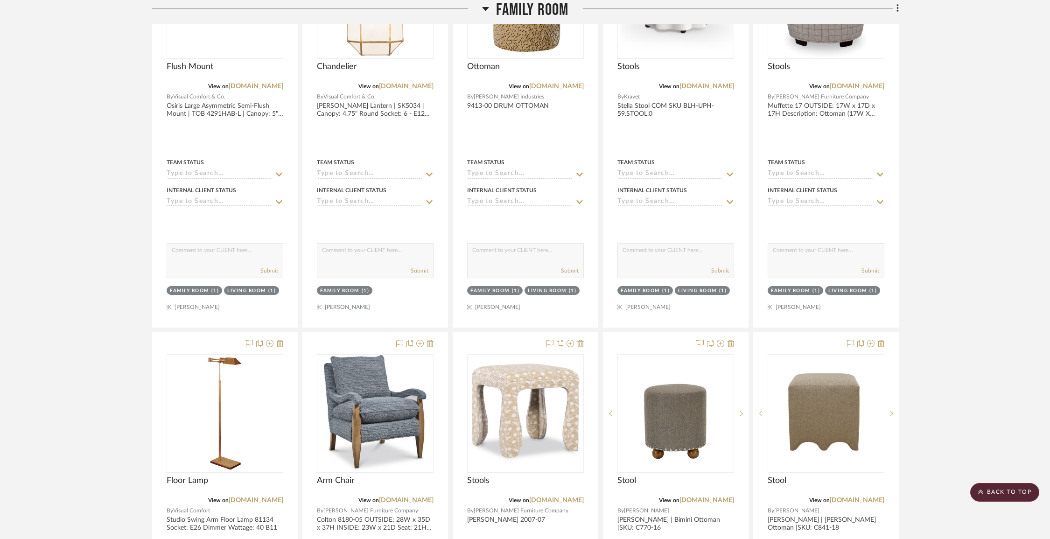
scroll to position [4703, 0]
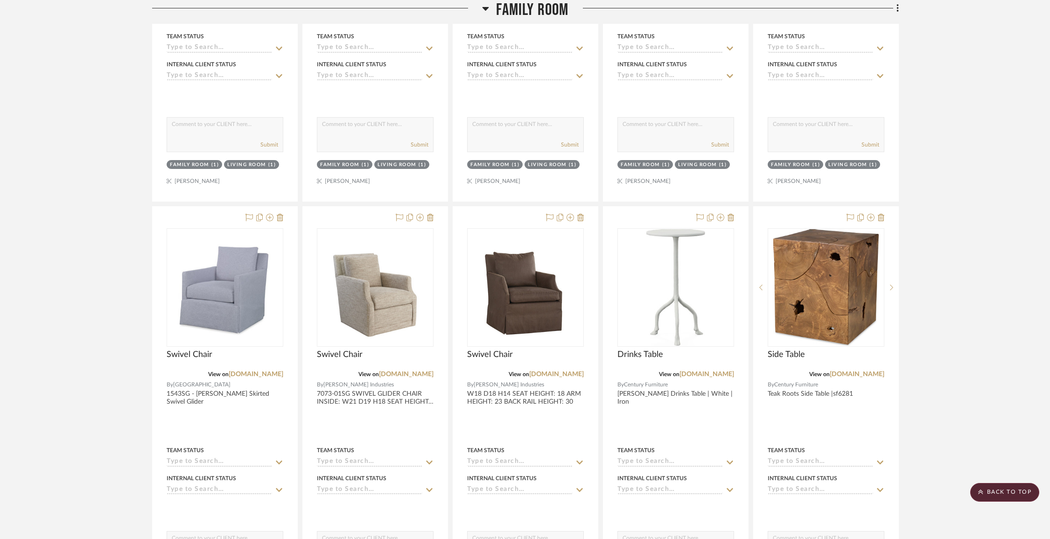
scroll to position [5244, 0]
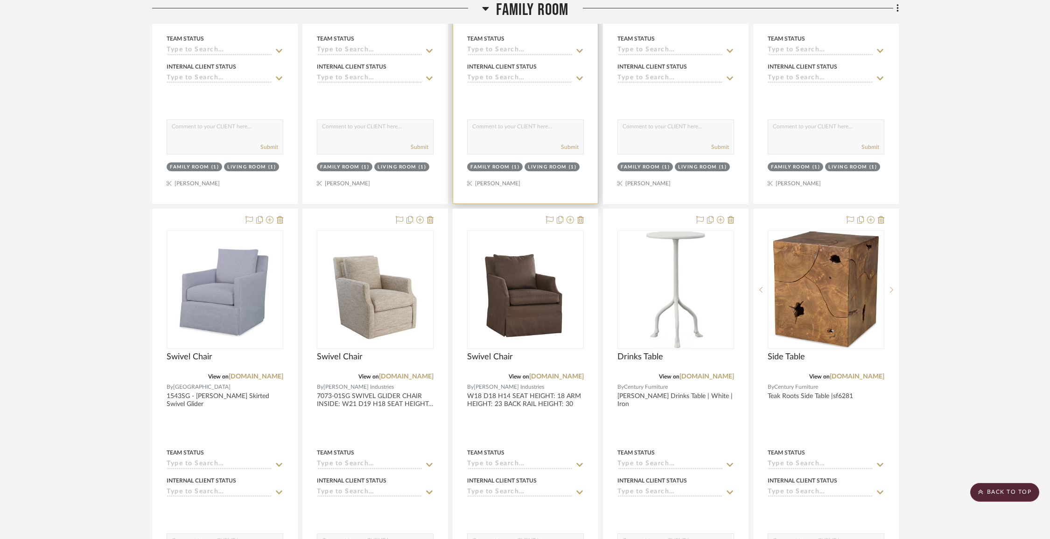
drag, startPoint x: 630, startPoint y: 184, endPoint x: 581, endPoint y: 133, distance: 71.0
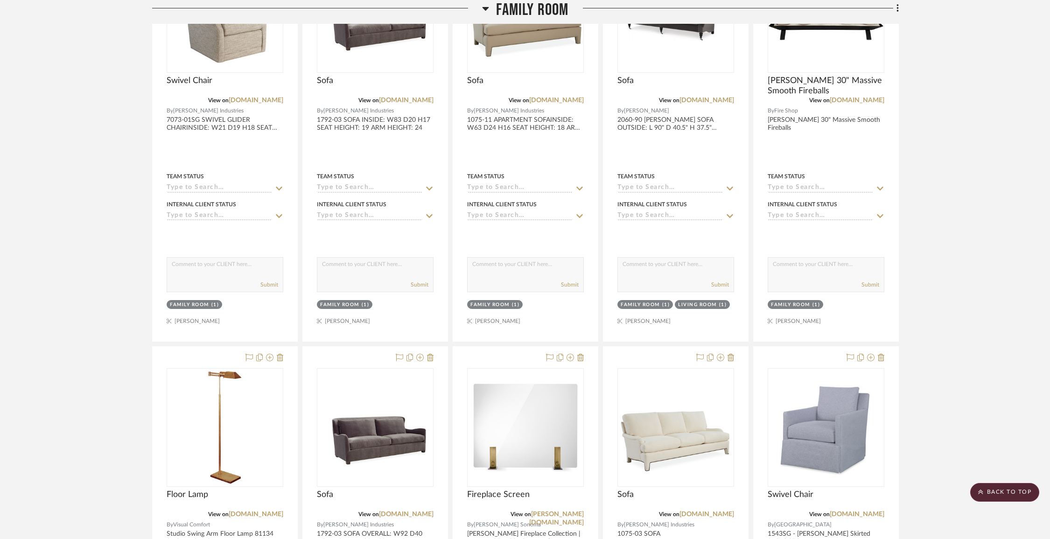
scroll to position [6003, 0]
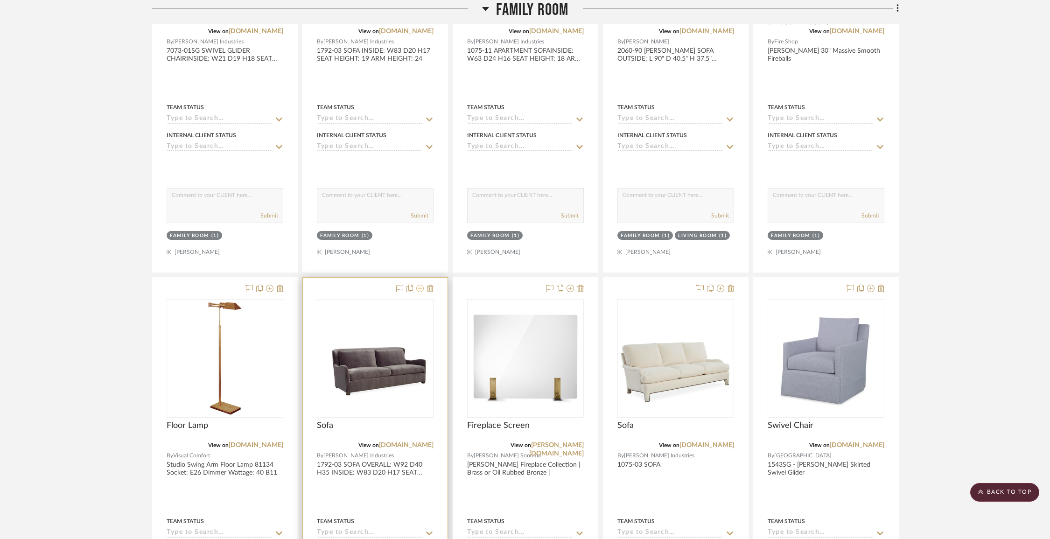
click at [421, 285] on icon at bounding box center [419, 288] width 7 height 7
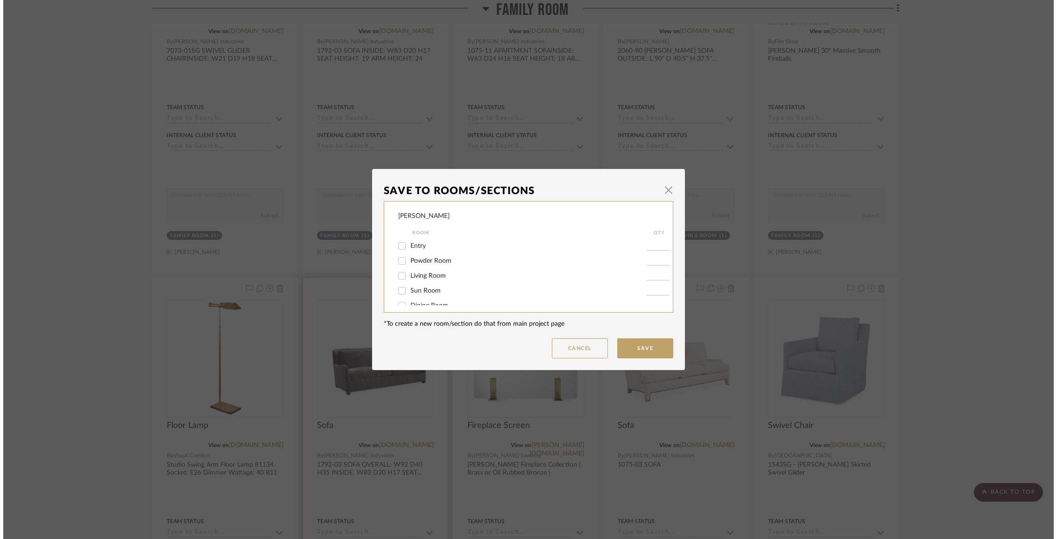
scroll to position [0, 0]
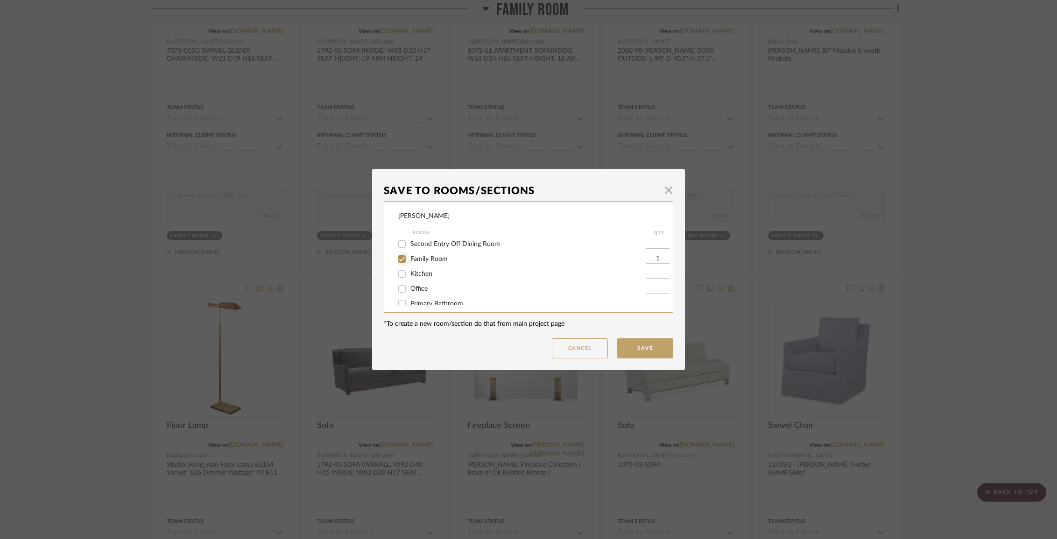
click at [405, 264] on input "Family Room" at bounding box center [401, 259] width 15 height 15
checkbox input "false"
click at [414, 295] on span "Items Not Selected" at bounding box center [437, 295] width 55 height 7
click at [409, 295] on input "Items Not Selected" at bounding box center [401, 295] width 15 height 15
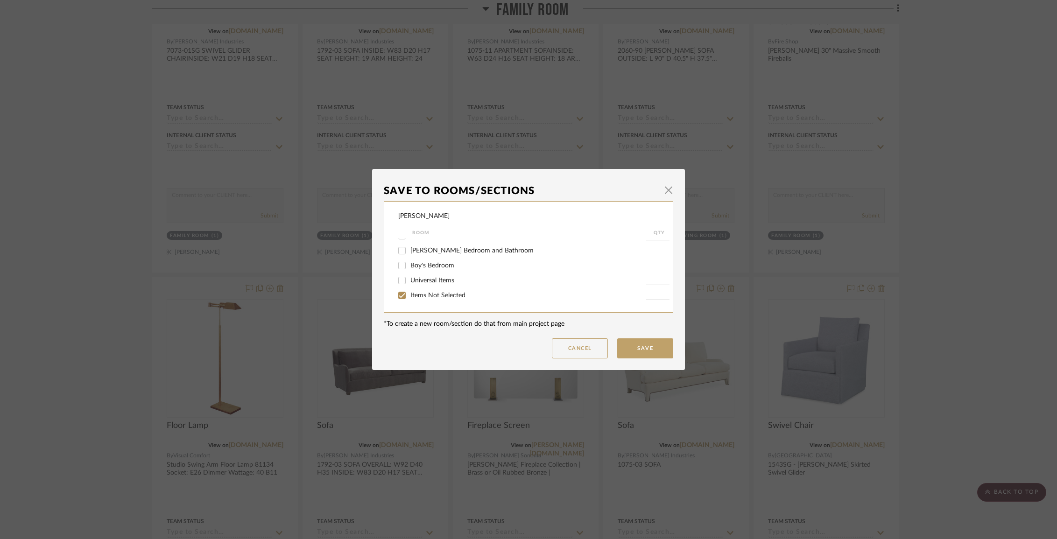
checkbox input "true"
type input "1"
click at [636, 344] on button "Save" at bounding box center [645, 348] width 56 height 20
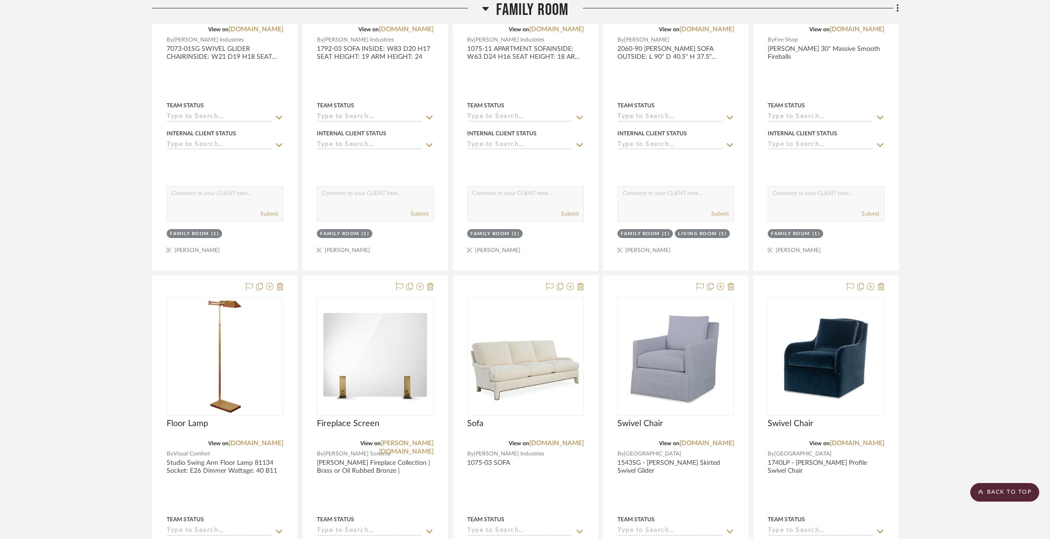
scroll to position [6020, 0]
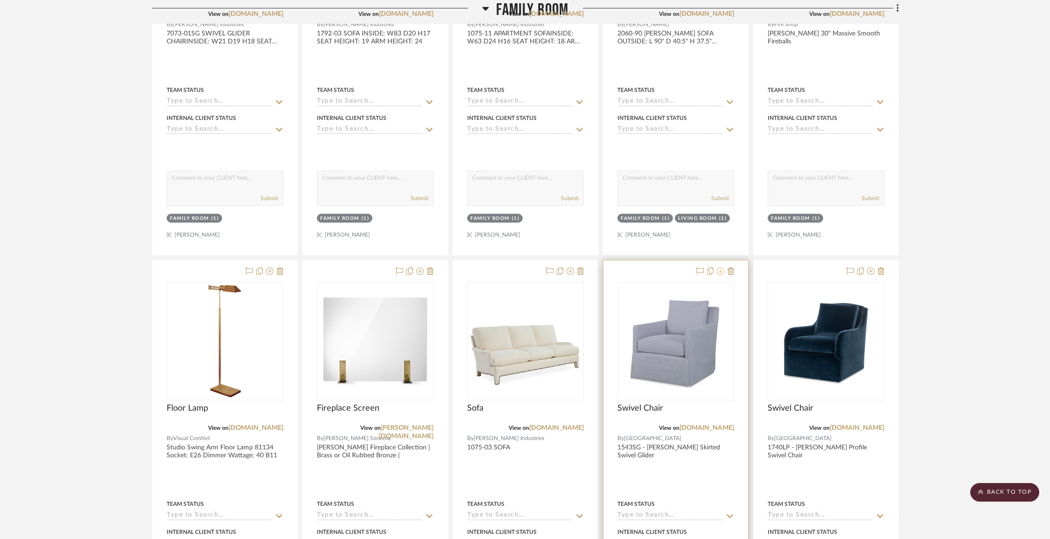
click at [719, 267] on icon at bounding box center [720, 270] width 7 height 7
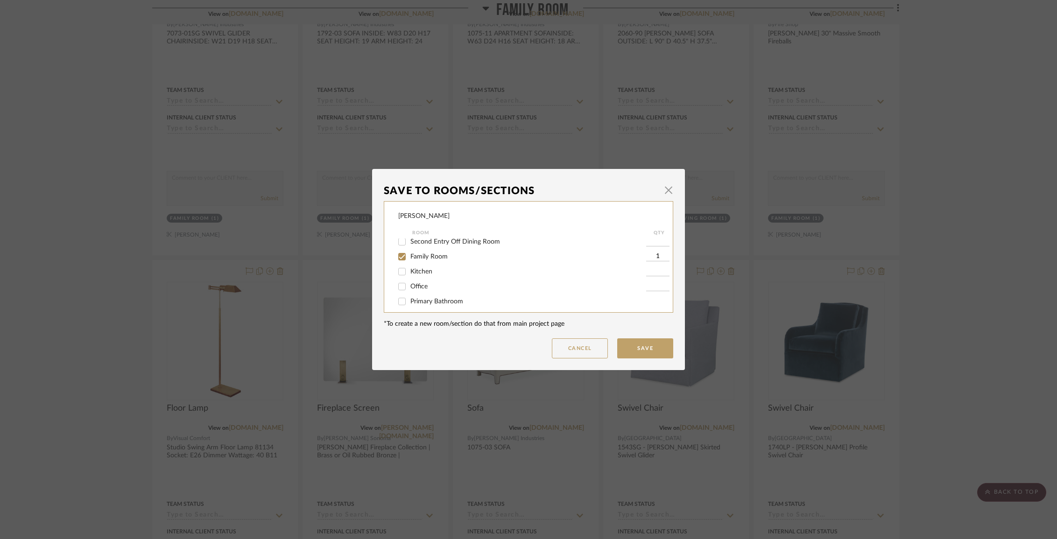
scroll to position [83, 0]
click at [437, 255] on span "Family Room" at bounding box center [428, 253] width 37 height 7
click at [409, 255] on input "Family Room" at bounding box center [401, 253] width 15 height 15
checkbox input "false"
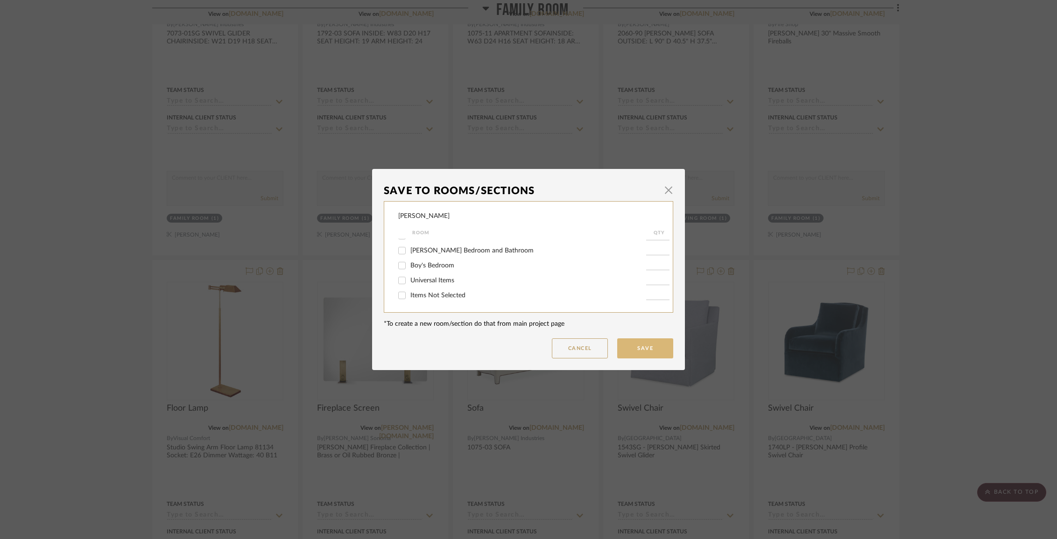
click at [641, 350] on button "Save" at bounding box center [645, 348] width 56 height 20
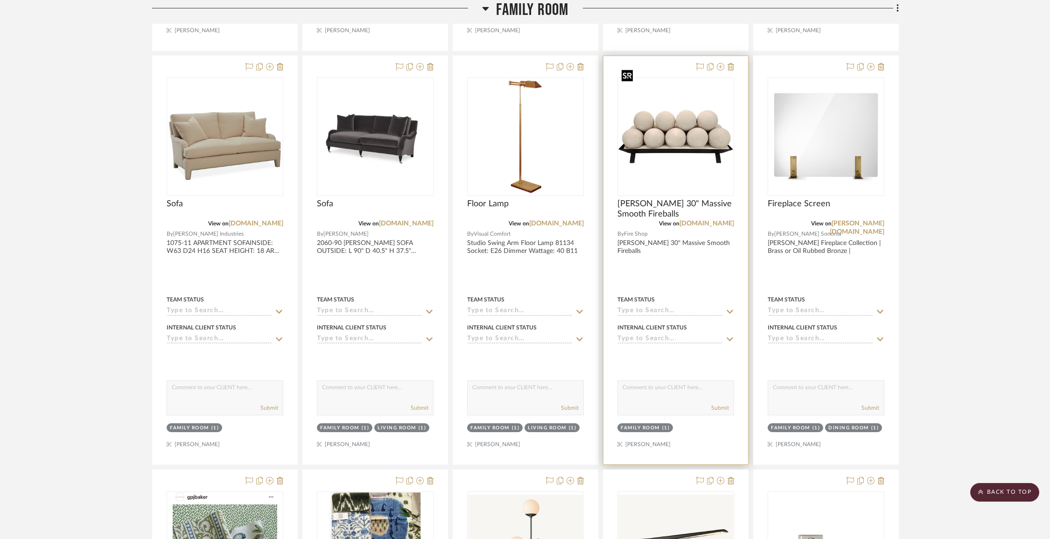
scroll to position [6325, 0]
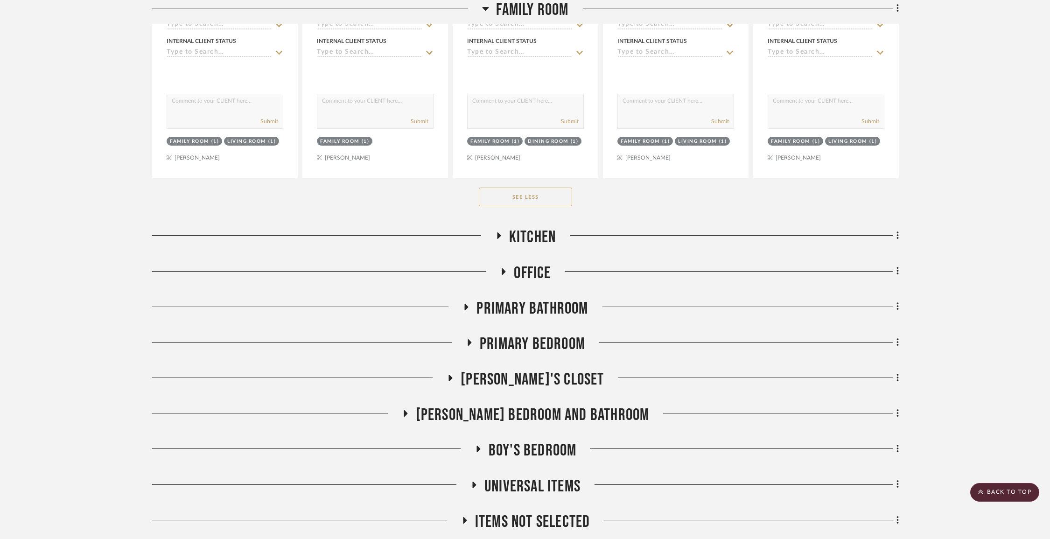
scroll to position [6958, 0]
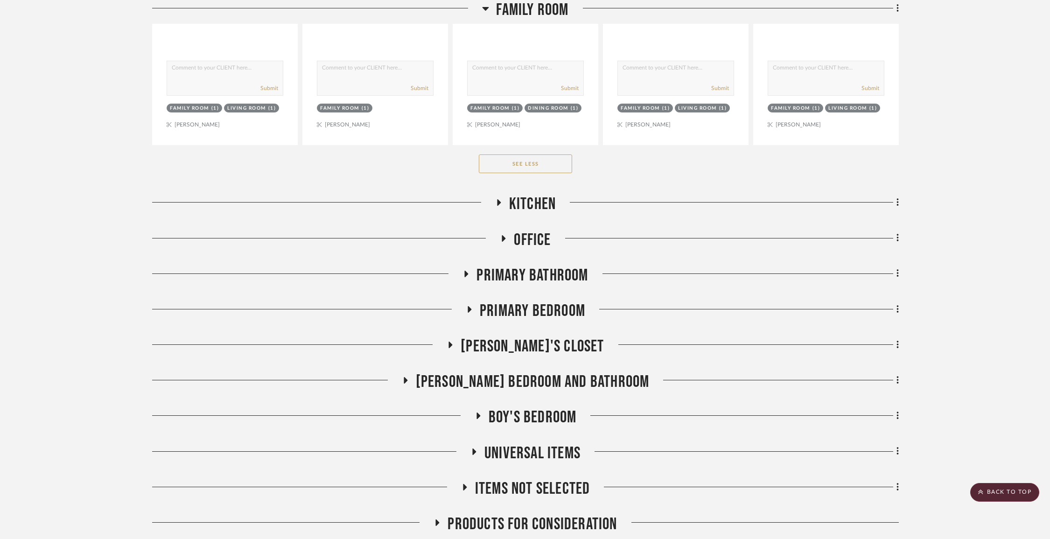
click at [522, 194] on span "Kitchen" at bounding box center [532, 204] width 47 height 20
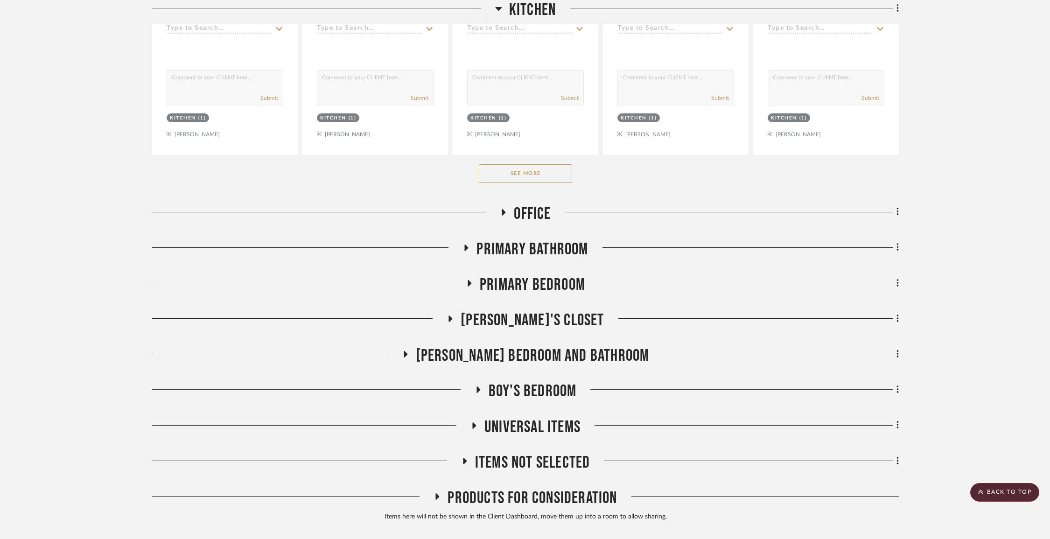
scroll to position [7440, 0]
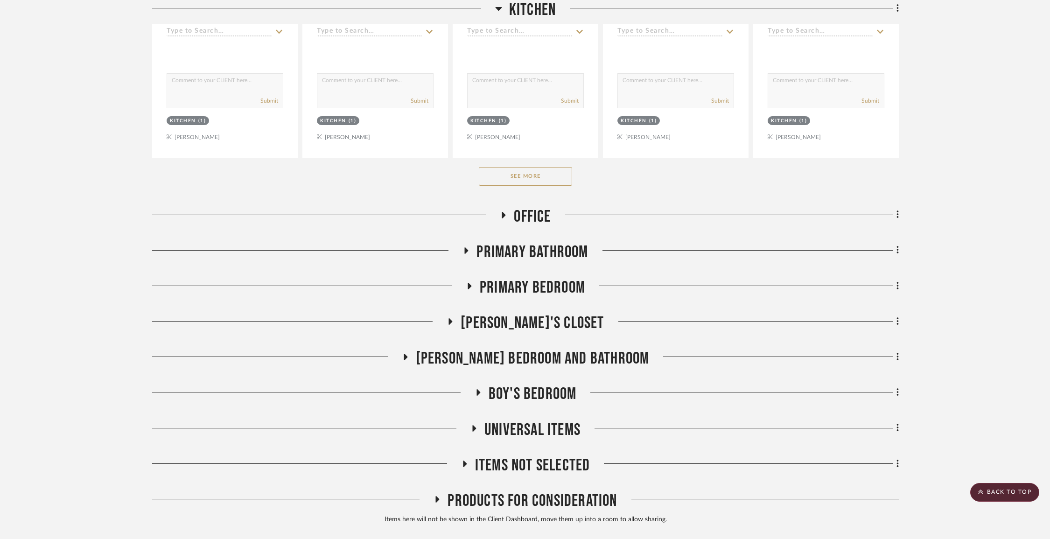
click at [516, 167] on button "See More" at bounding box center [525, 176] width 93 height 19
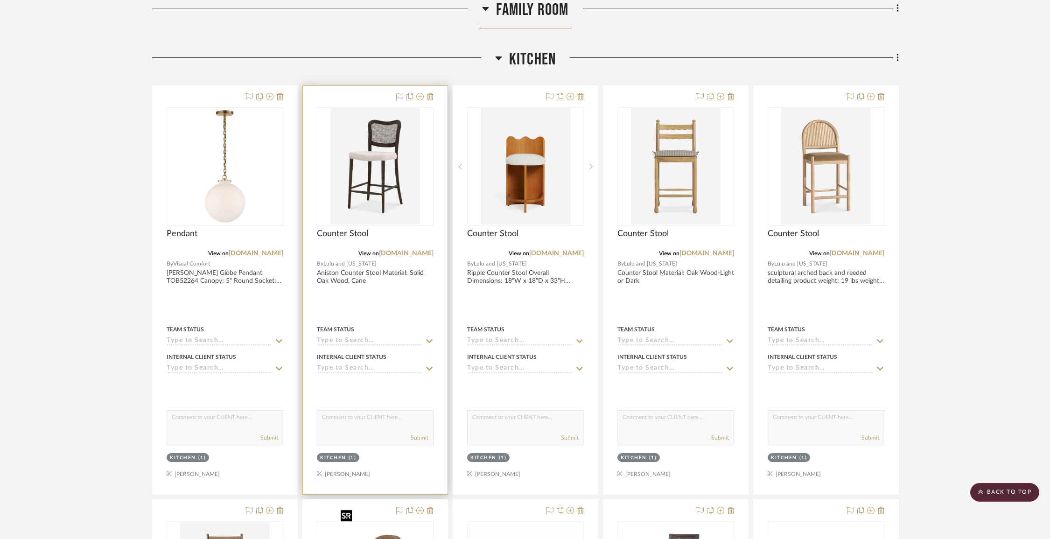
scroll to position [7092, 0]
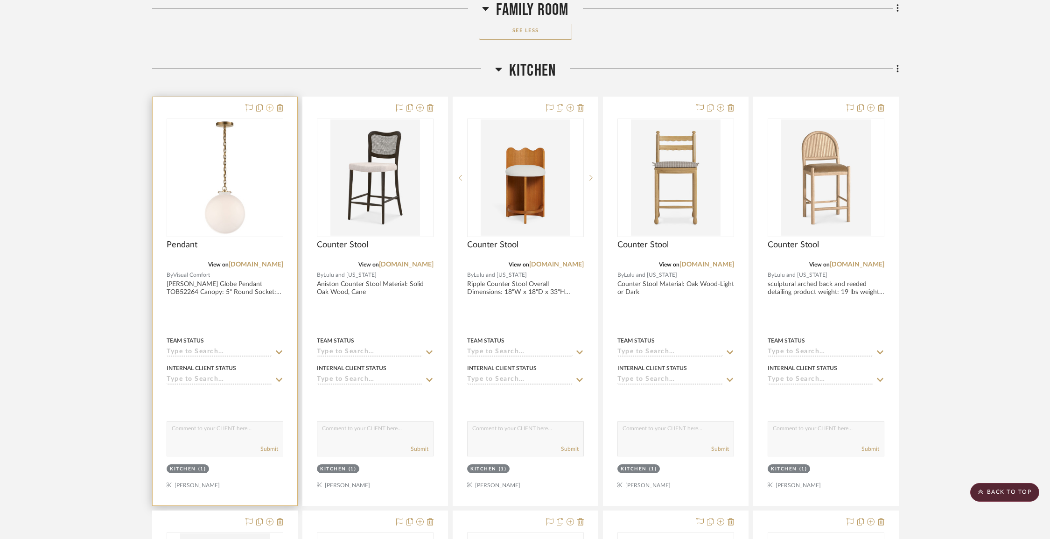
click at [270, 104] on icon at bounding box center [269, 107] width 7 height 7
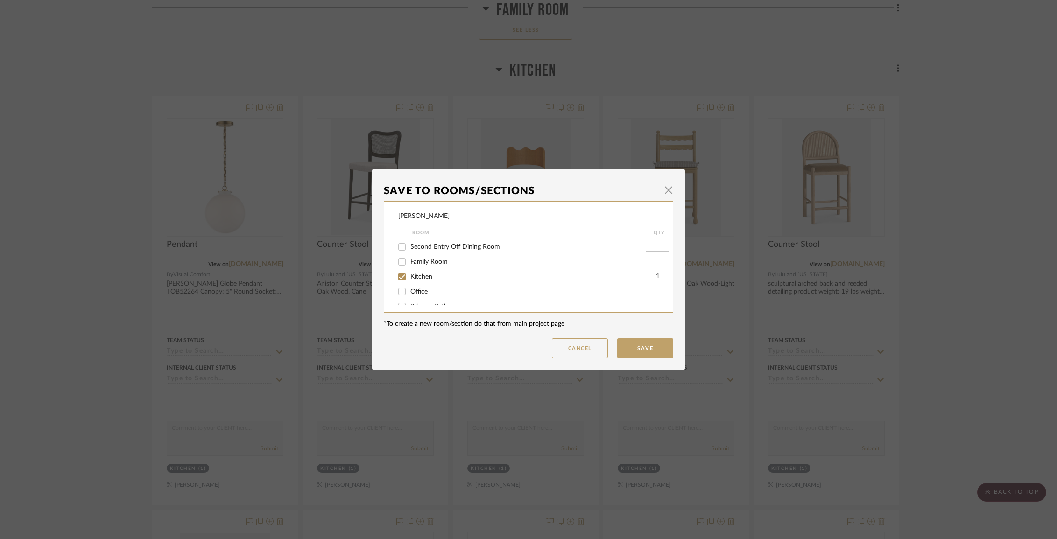
scroll to position [98, 0]
click at [422, 256] on span "Kitchen" at bounding box center [421, 252] width 22 height 7
click at [409, 256] on input "Kitchen" at bounding box center [401, 252] width 15 height 15
checkbox input "false"
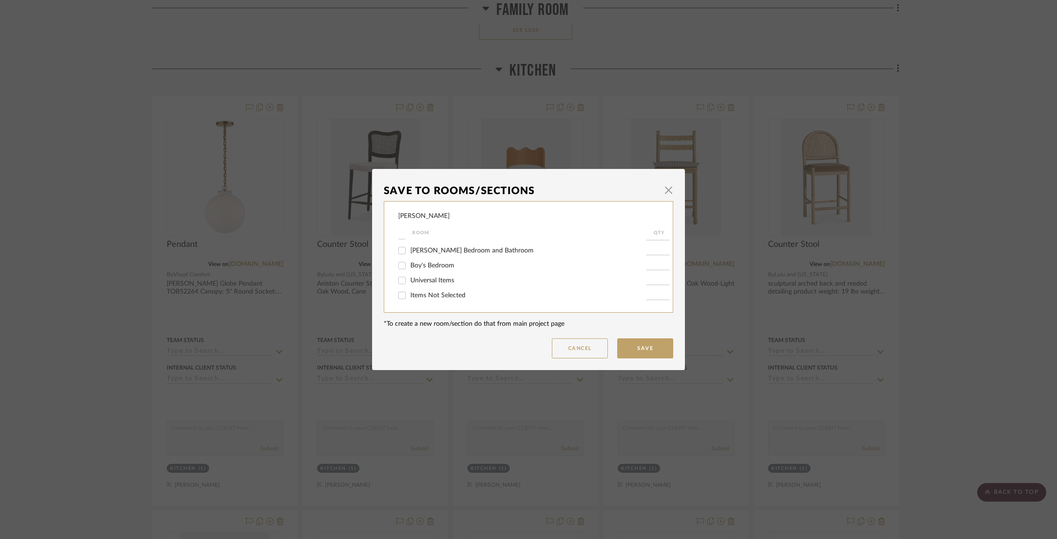
click at [425, 297] on span "Items Not Selected" at bounding box center [437, 295] width 55 height 7
click at [409, 297] on input "Items Not Selected" at bounding box center [401, 295] width 15 height 15
checkbox input "true"
type input "1"
click at [625, 348] on button "Save" at bounding box center [645, 348] width 56 height 20
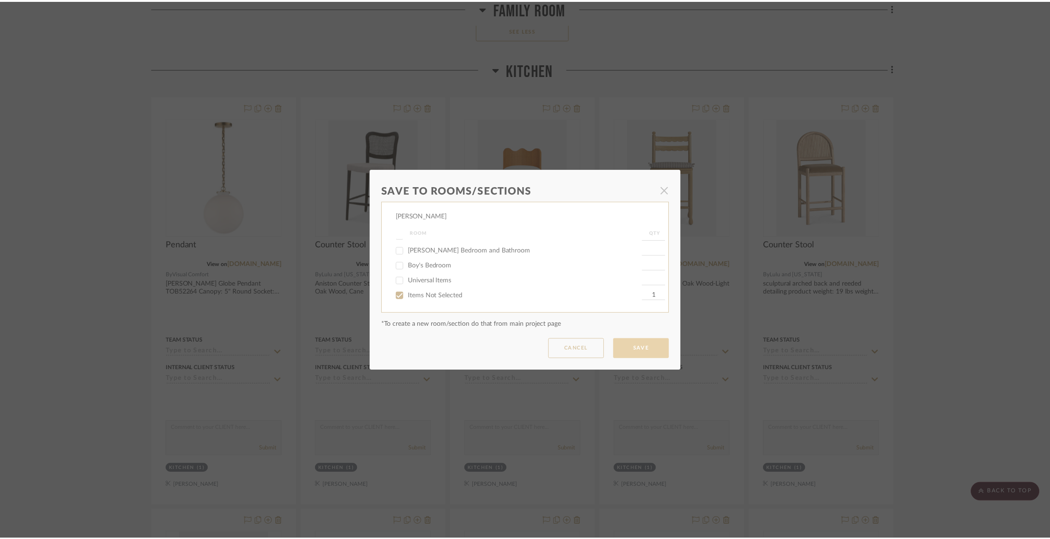
scroll to position [7092, 0]
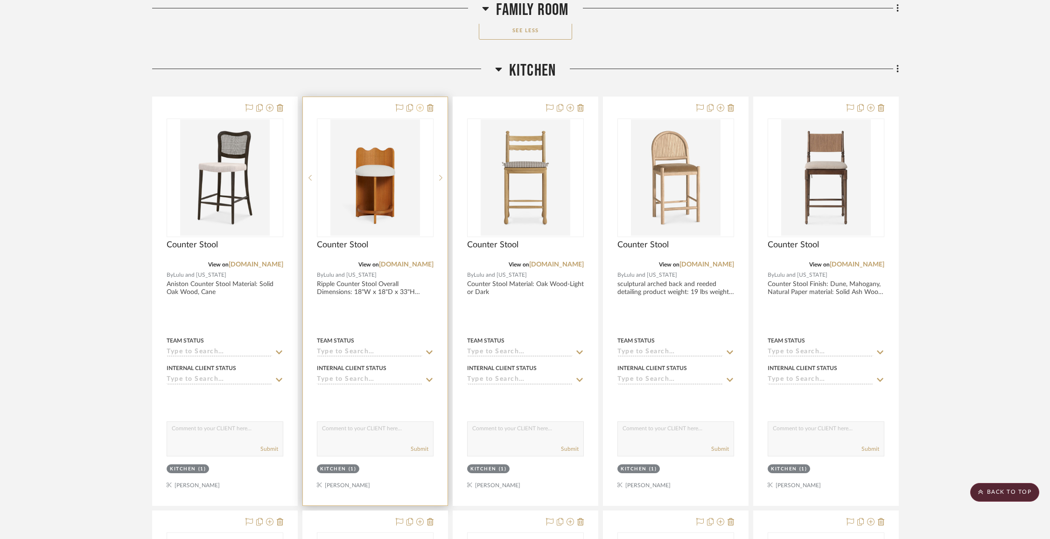
click at [420, 104] on icon at bounding box center [419, 107] width 7 height 7
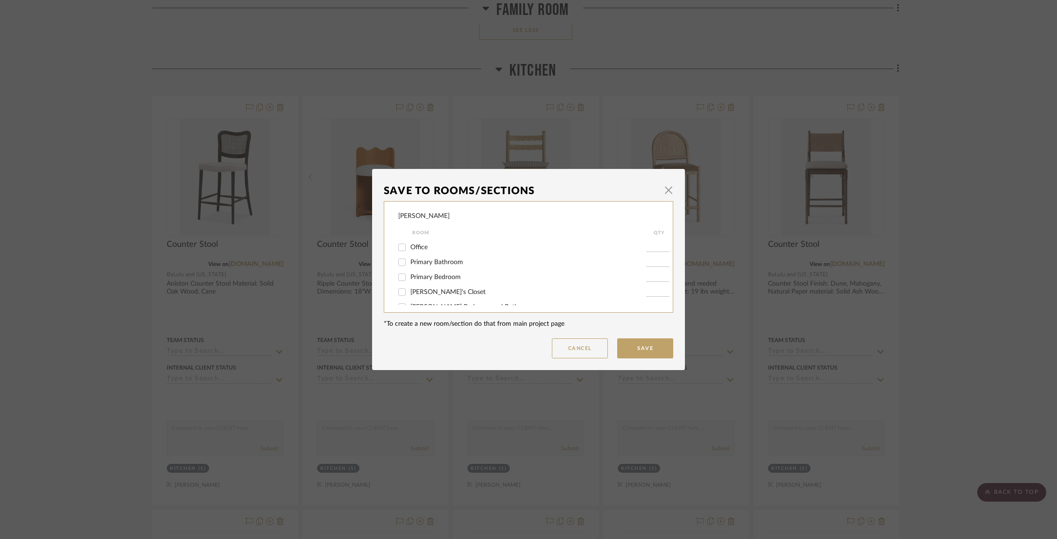
scroll to position [98, 0]
click at [424, 256] on span "Kitchen" at bounding box center [421, 253] width 22 height 7
click at [409, 259] on input "Kitchen" at bounding box center [401, 253] width 15 height 15
checkbox input "false"
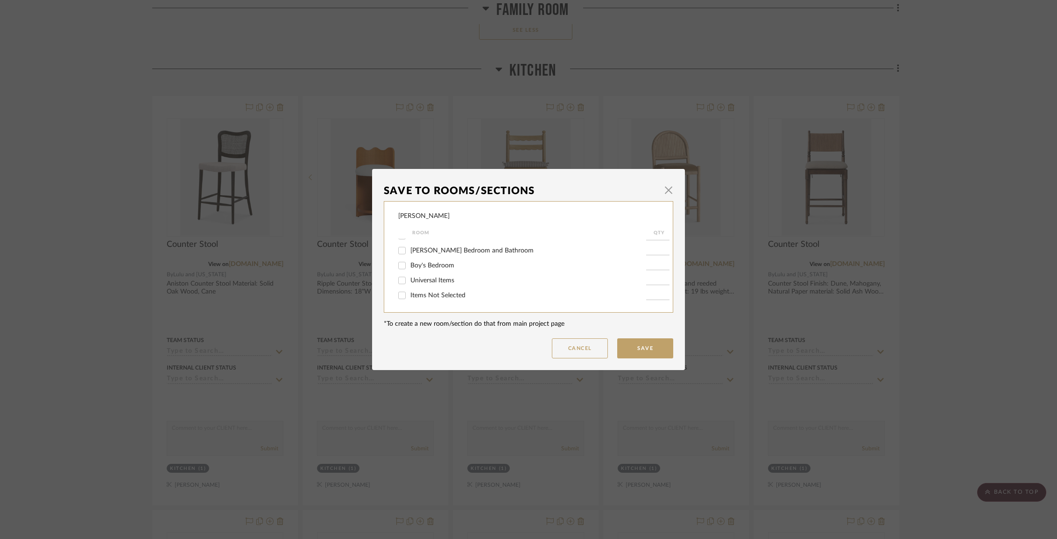
click at [427, 296] on span "Items Not Selected" at bounding box center [437, 295] width 55 height 7
click at [409, 296] on input "Items Not Selected" at bounding box center [401, 295] width 15 height 15
checkbox input "true"
type input "1"
click at [638, 345] on button "Save" at bounding box center [645, 348] width 56 height 20
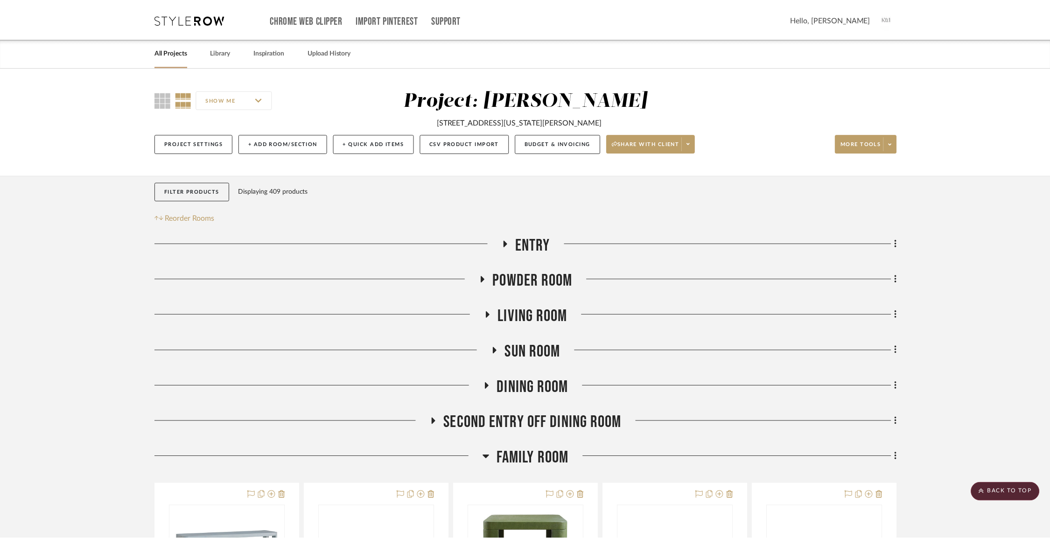
scroll to position [7092, 0]
